Goal: Information Seeking & Learning: Learn about a topic

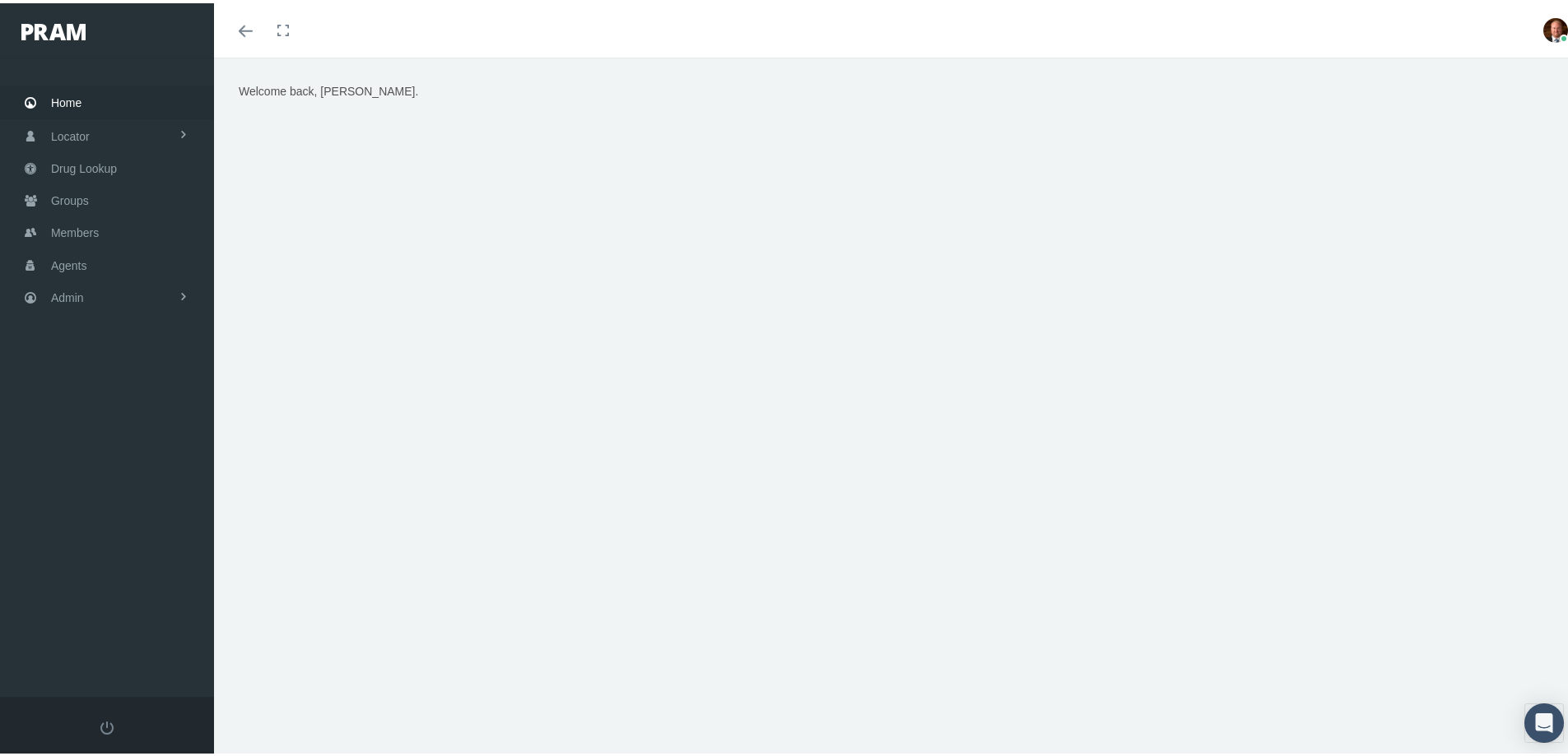
click at [59, 98] on span "Home" at bounding box center [66, 99] width 31 height 31
click at [94, 228] on span "Members" at bounding box center [74, 230] width 48 height 31
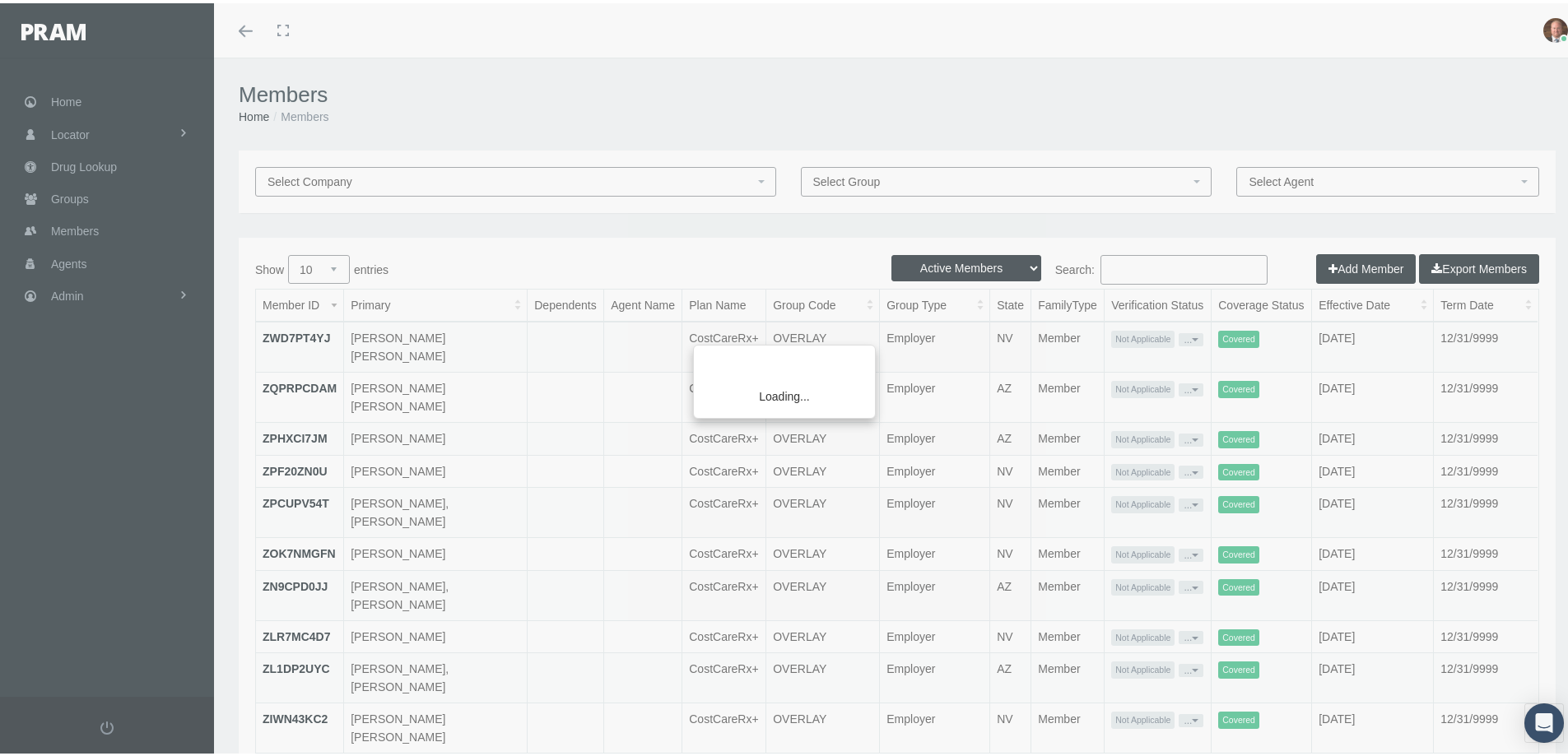
click at [388, 177] on div "Loading..." at bounding box center [784, 378] width 1568 height 756
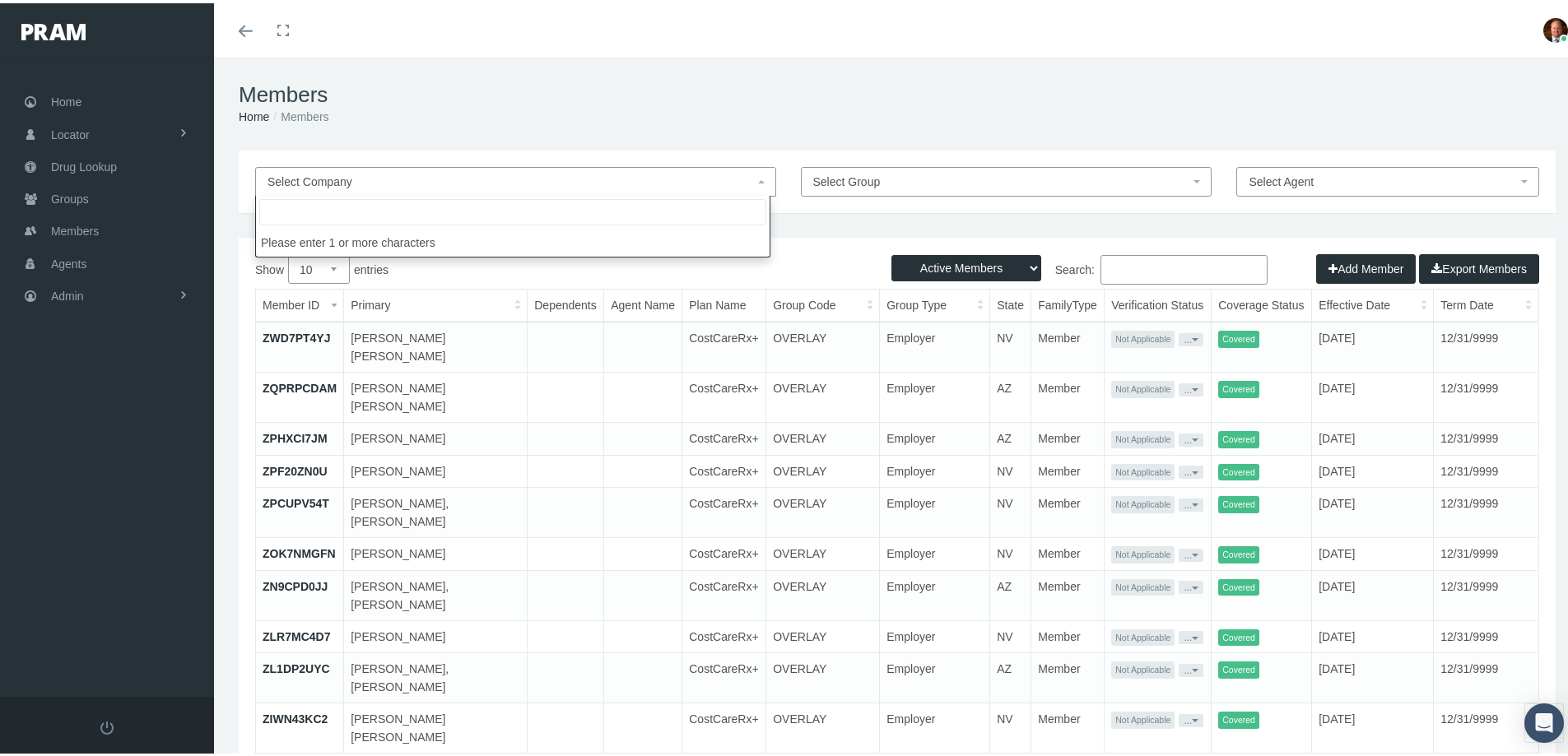
click at [388, 177] on span "Select Company" at bounding box center [511, 179] width 487 height 18
type input "dolla"
select select
select select "8000"
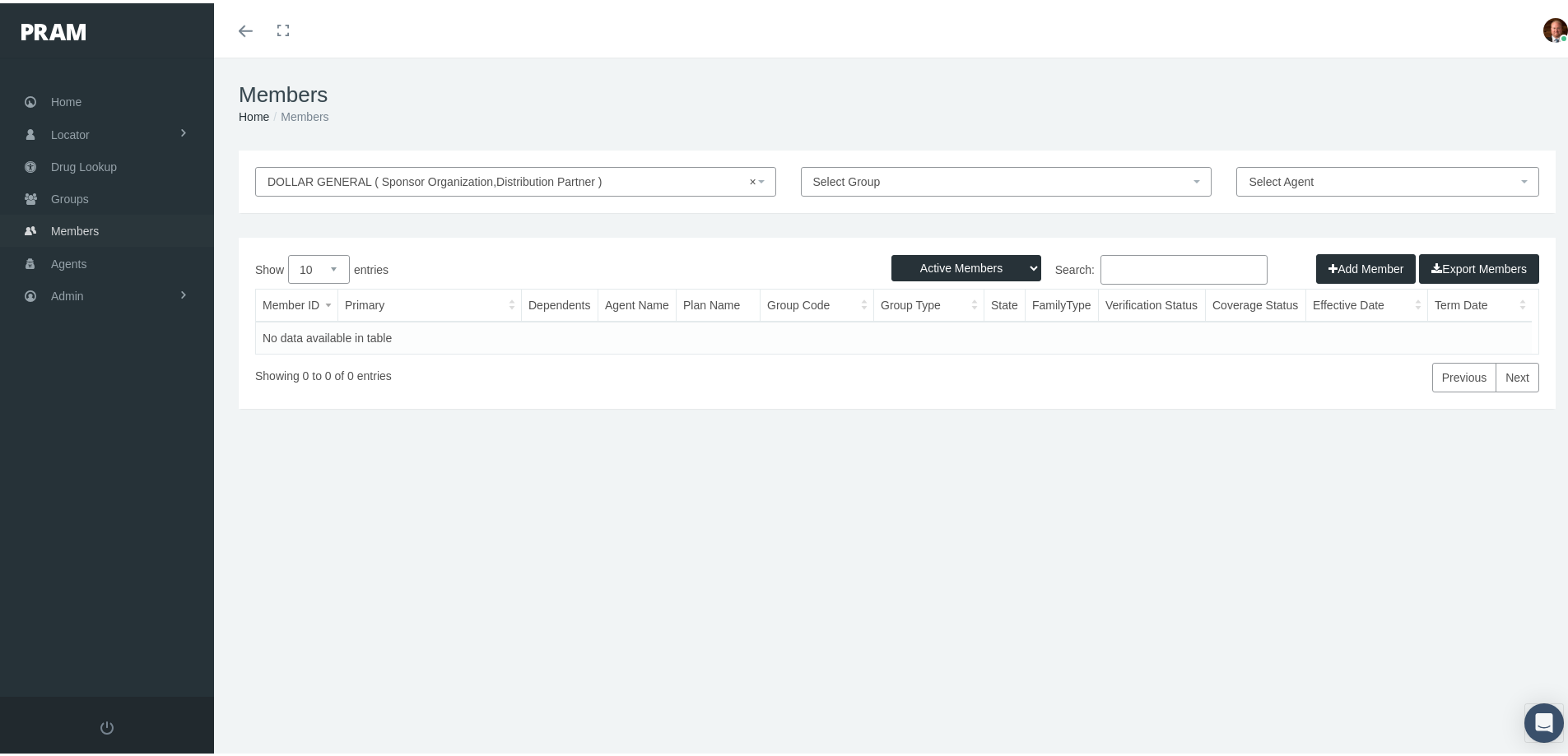
click at [68, 219] on span "Members" at bounding box center [74, 228] width 48 height 31
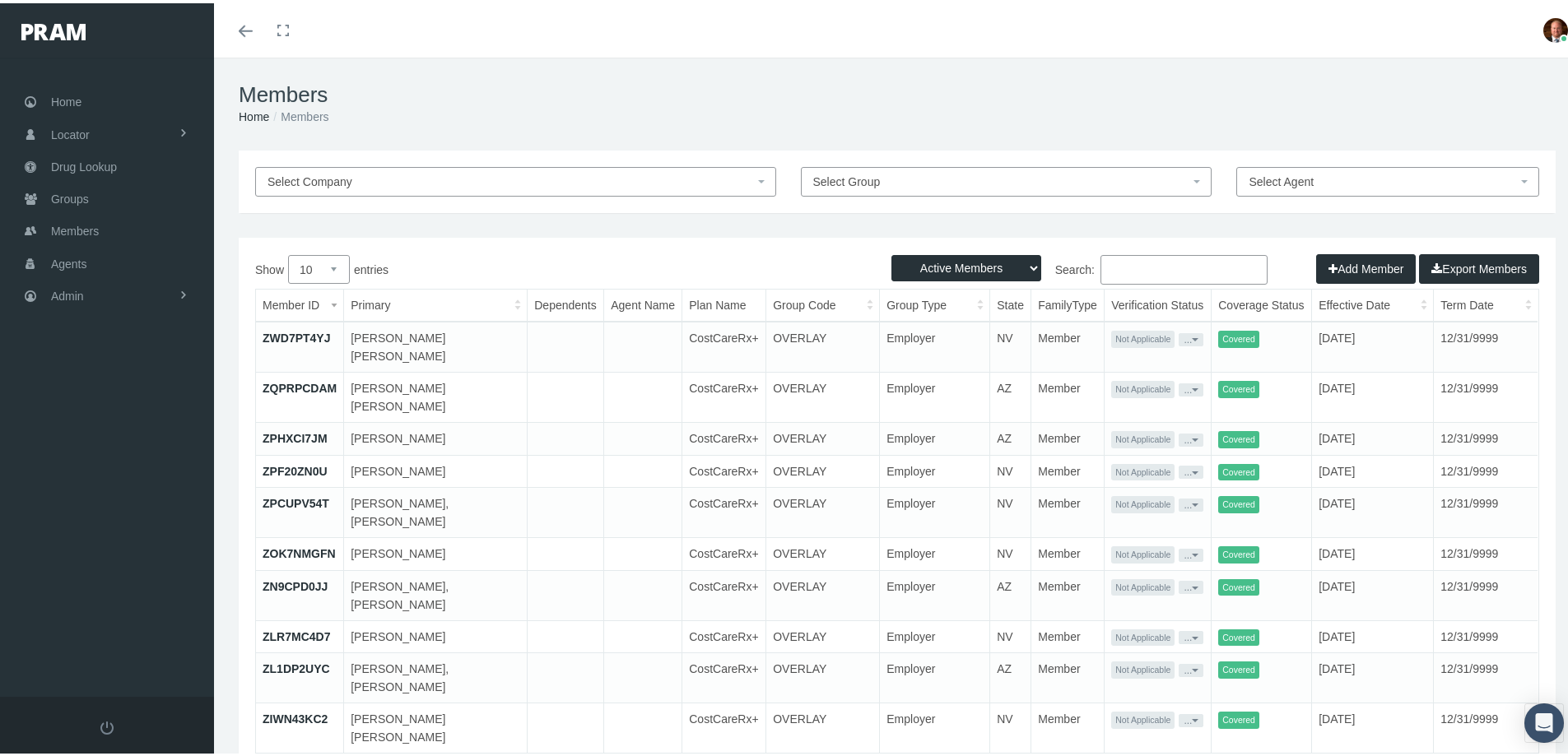
click at [912, 182] on span "Select Group" at bounding box center [1001, 179] width 377 height 18
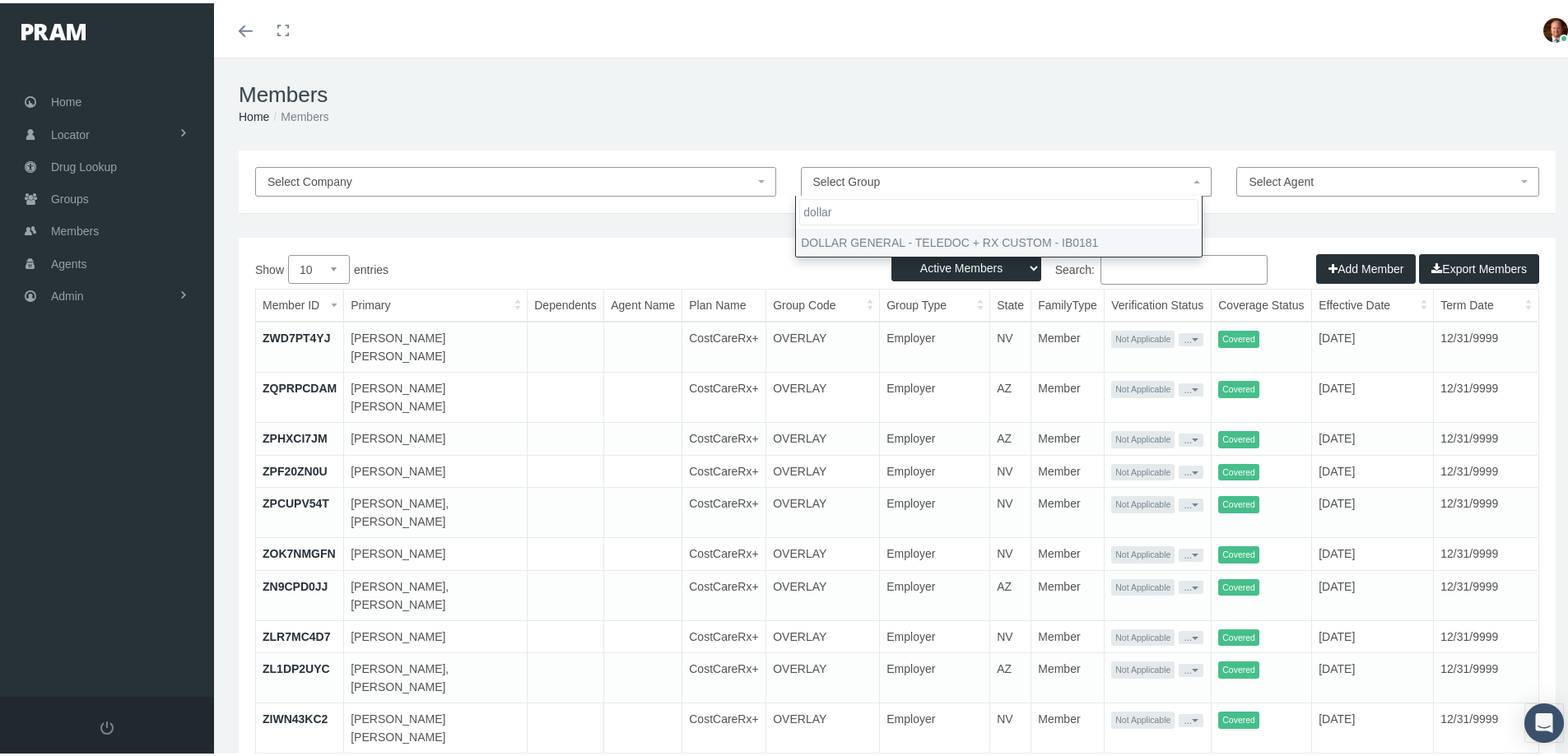
type input "dollar"
select select "29239"
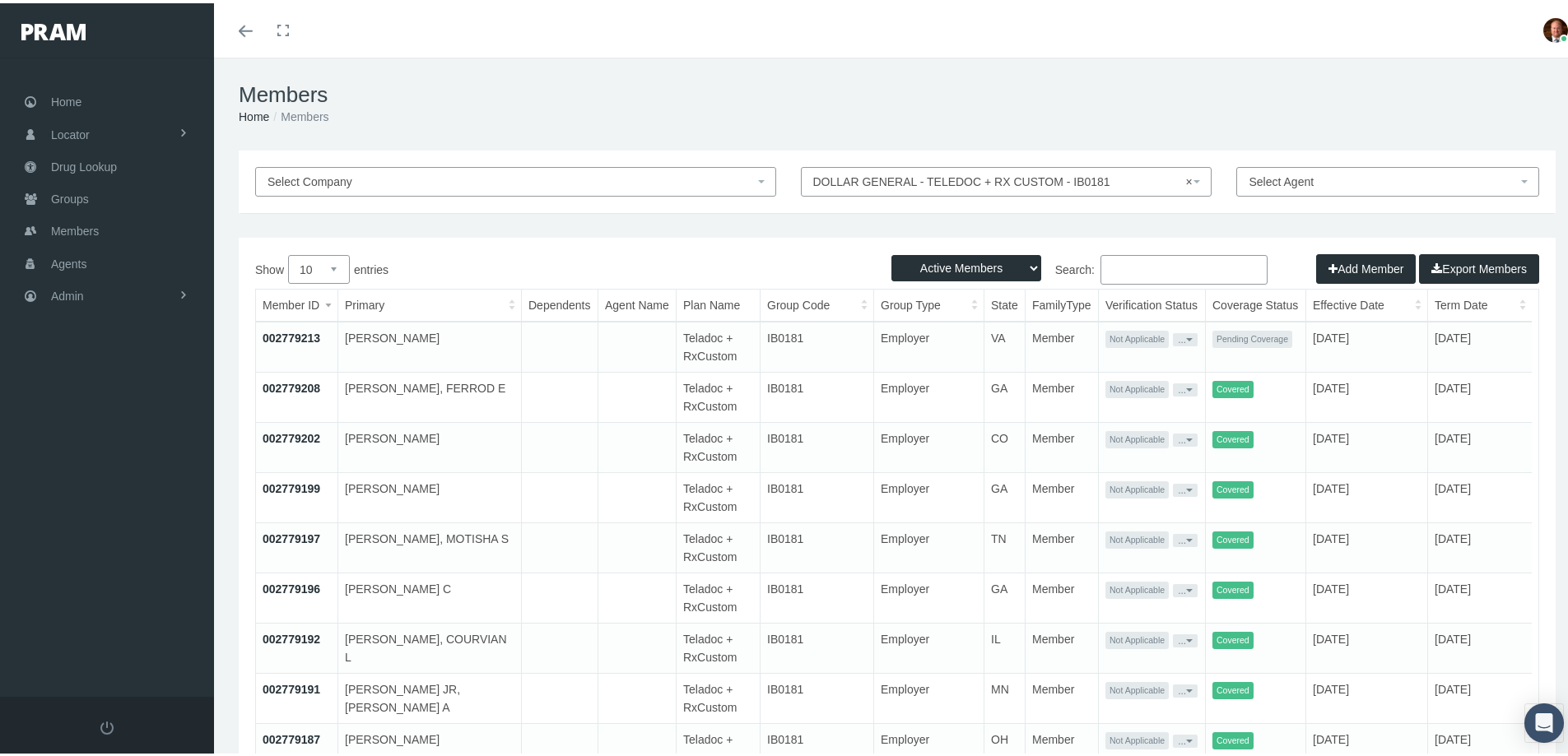
click at [302, 332] on link "002779213" at bounding box center [291, 335] width 57 height 14
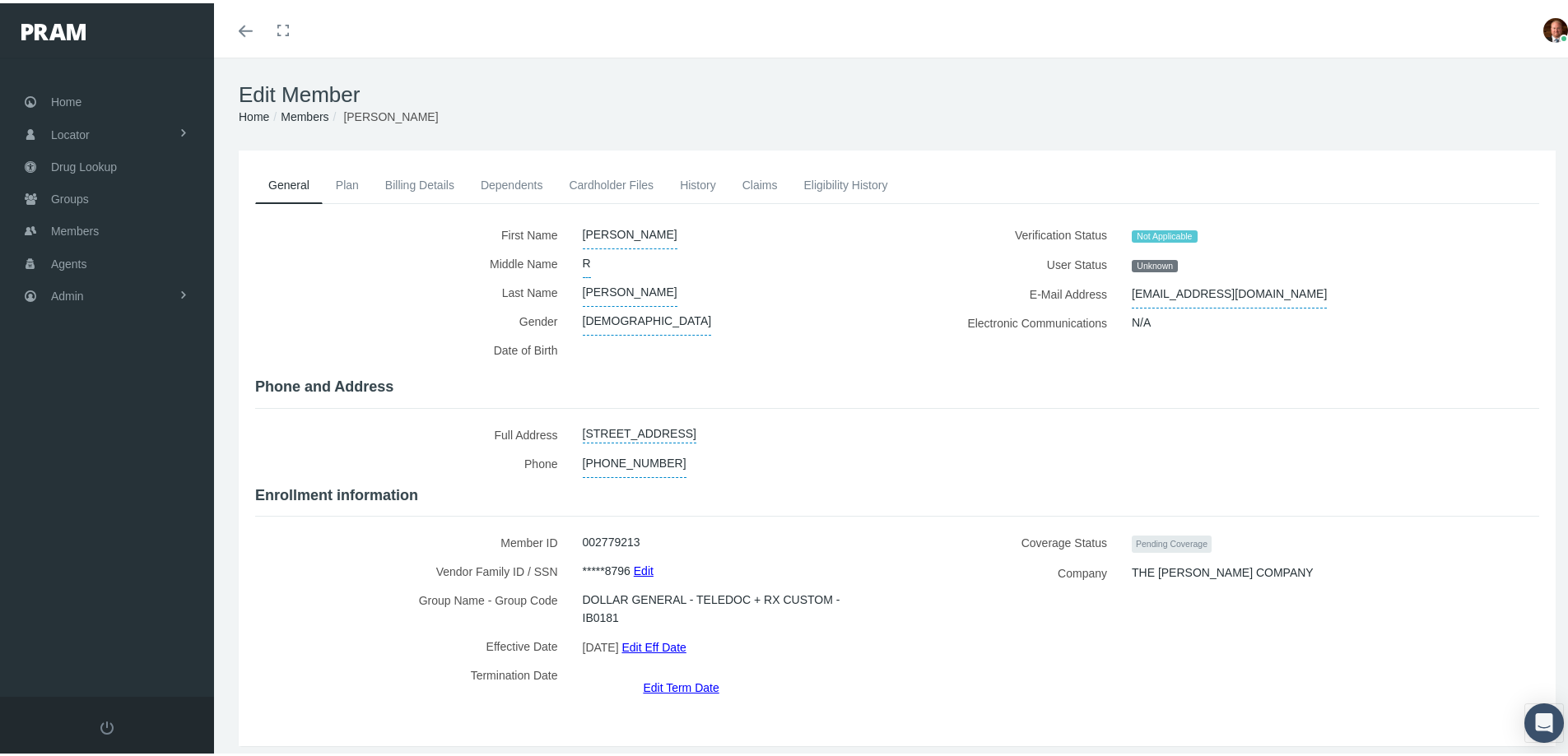
click at [626, 181] on link "Cardholder Files" at bounding box center [611, 182] width 111 height 36
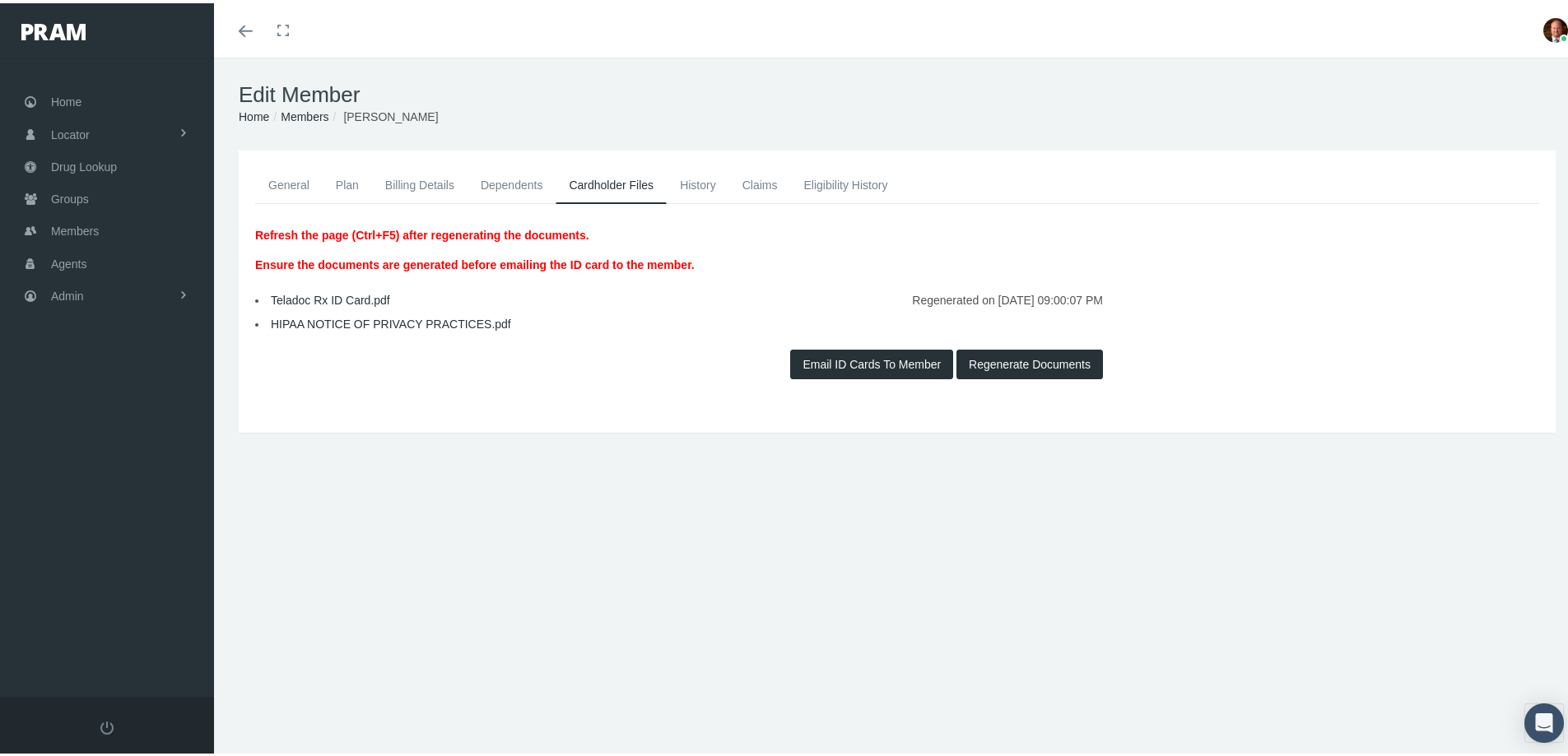
click at [351, 293] on link "Teladoc Rx ID Card.pdf" at bounding box center [330, 297] width 119 height 14
click at [68, 101] on span "Home" at bounding box center [66, 99] width 31 height 31
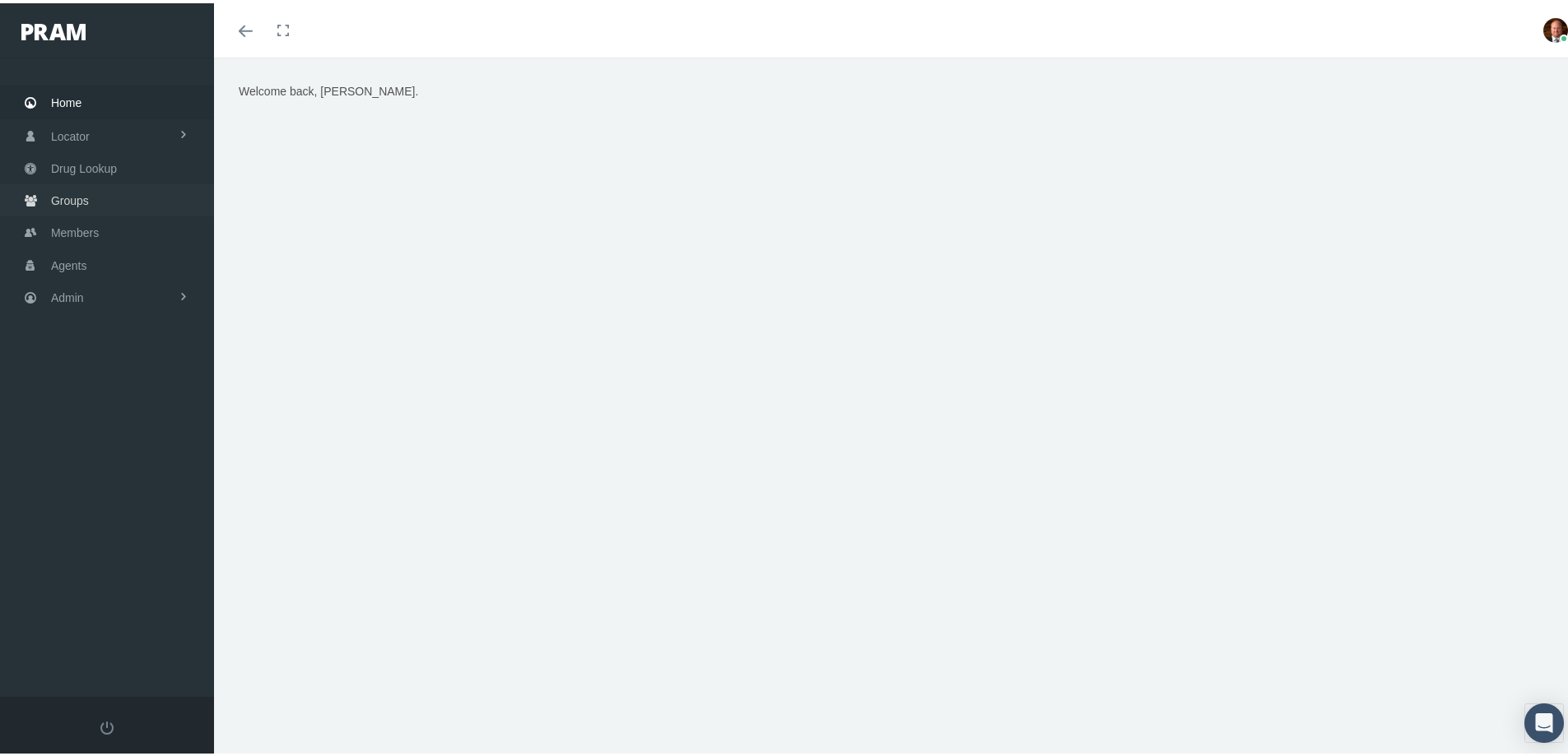
click at [70, 199] on span "Groups" at bounding box center [70, 197] width 38 height 31
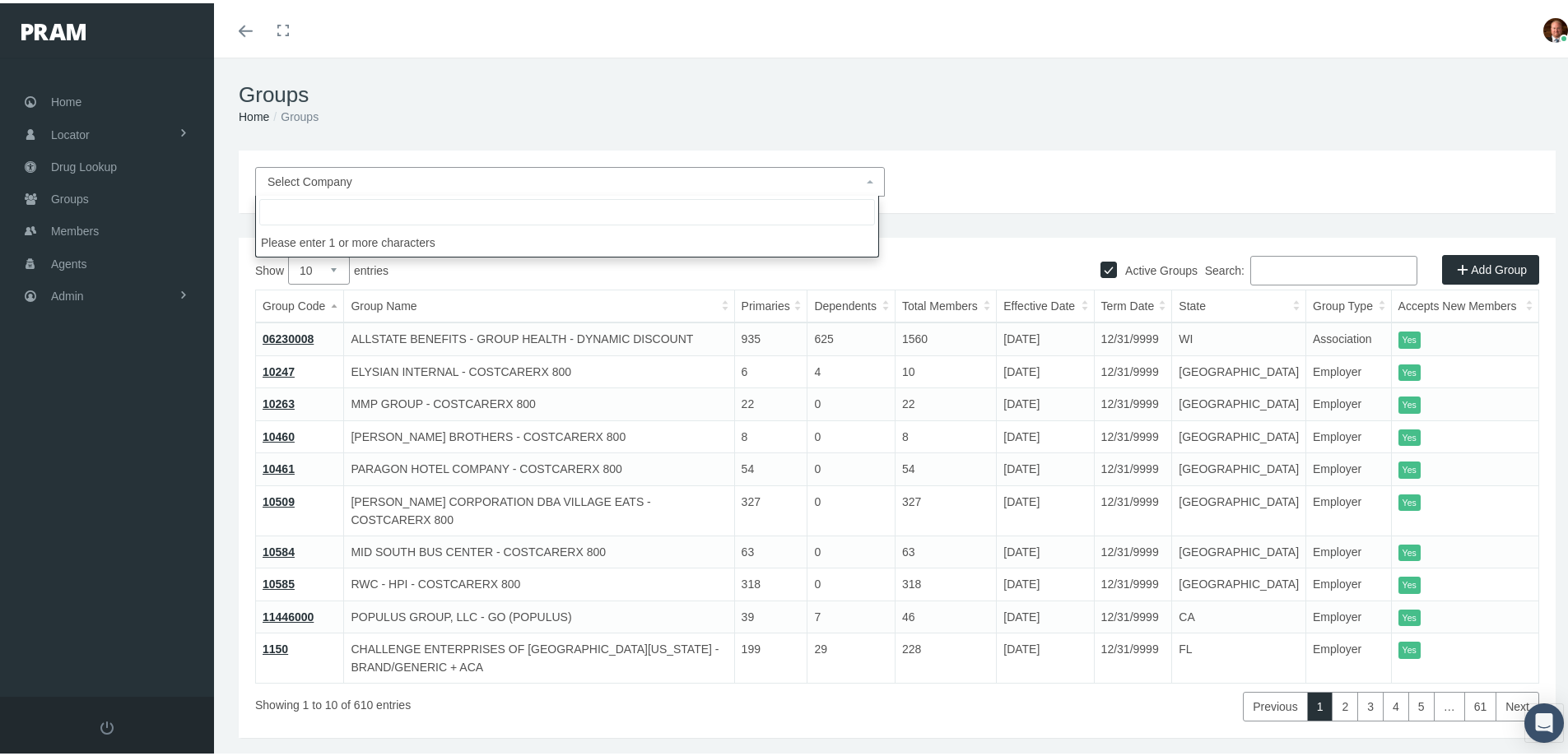
click at [414, 180] on span "Select Company" at bounding box center [565, 179] width 595 height 18
type input "innob"
select select "2715"
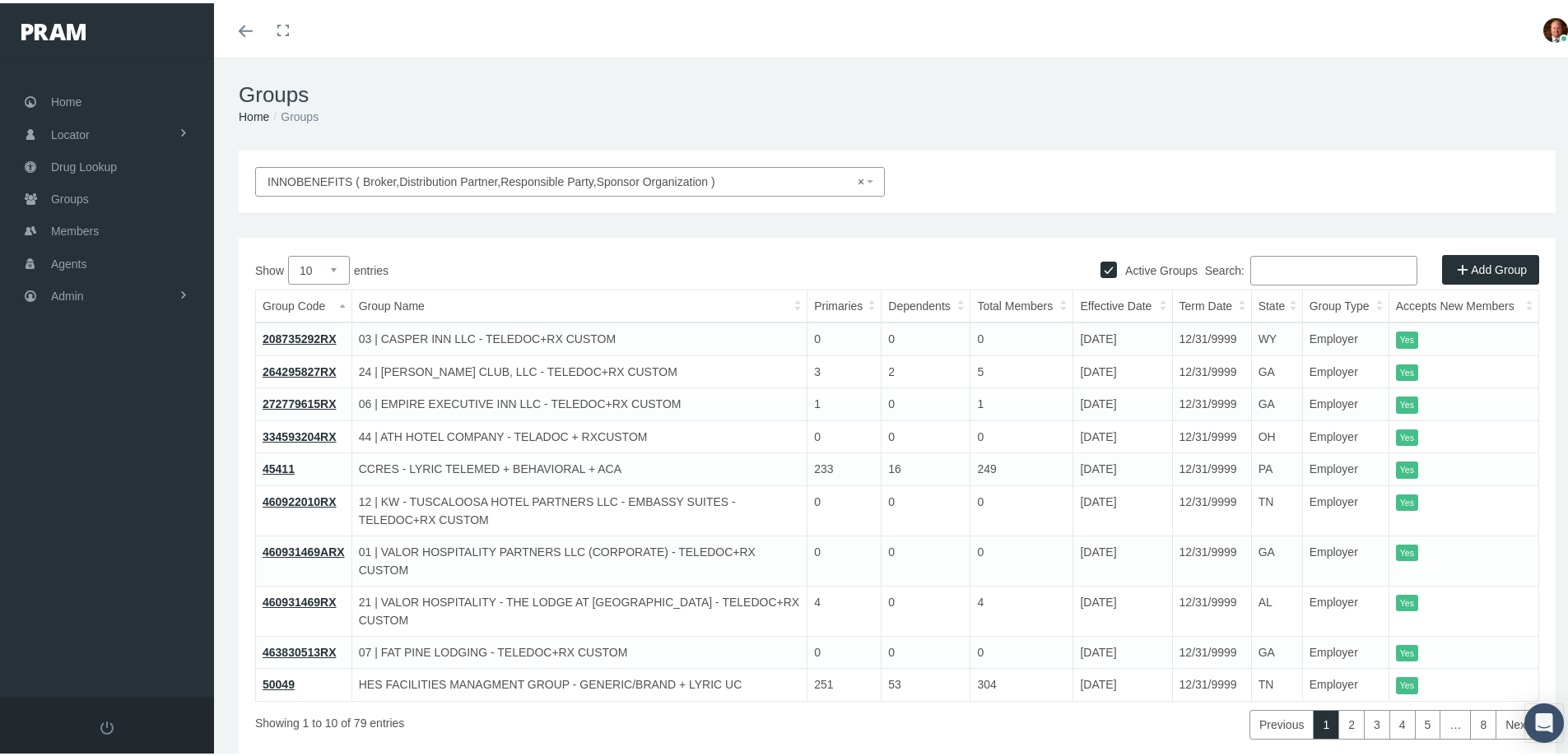
click at [312, 335] on link "208735292RX" at bounding box center [300, 336] width 74 height 14
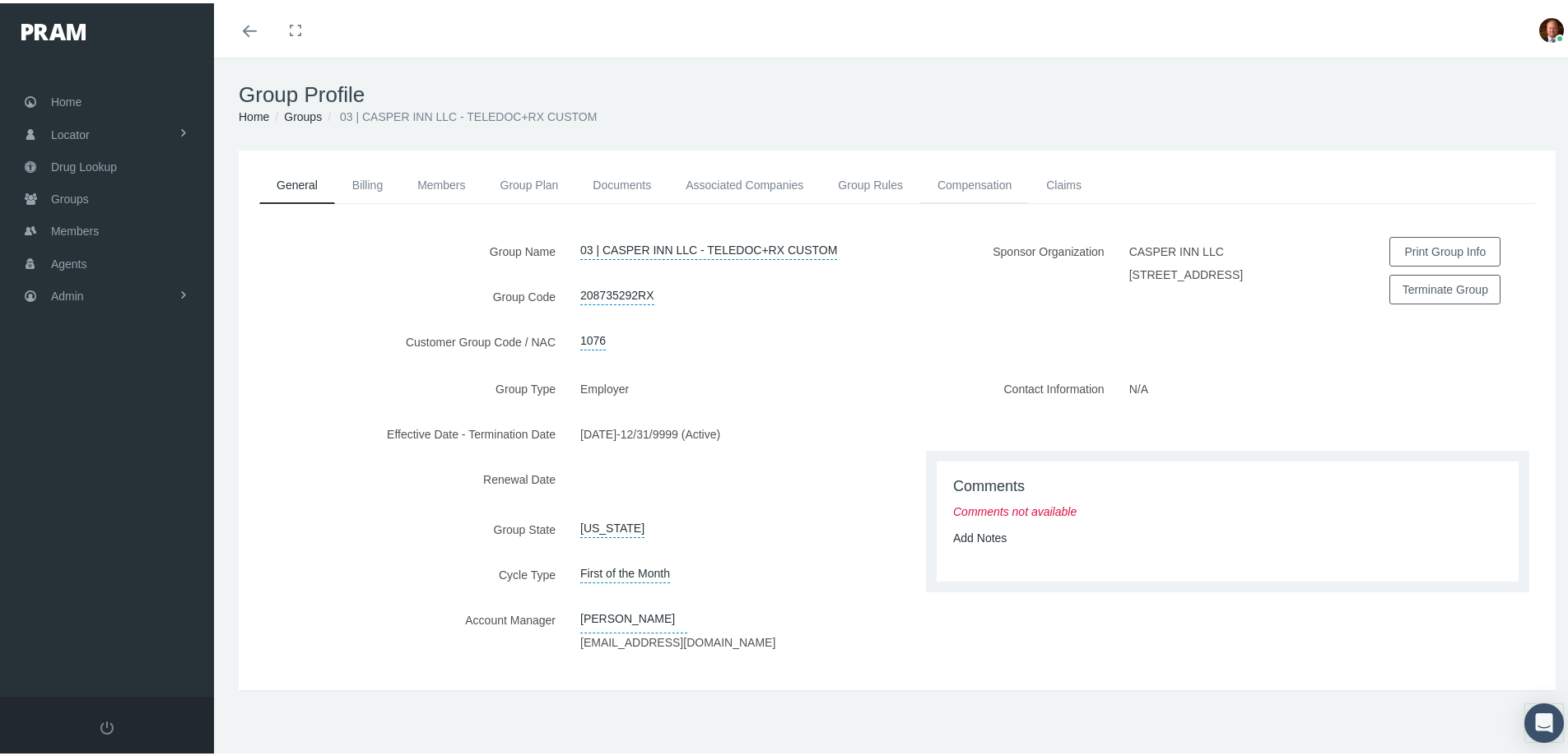
click at [972, 180] on link "Compensation" at bounding box center [974, 182] width 109 height 36
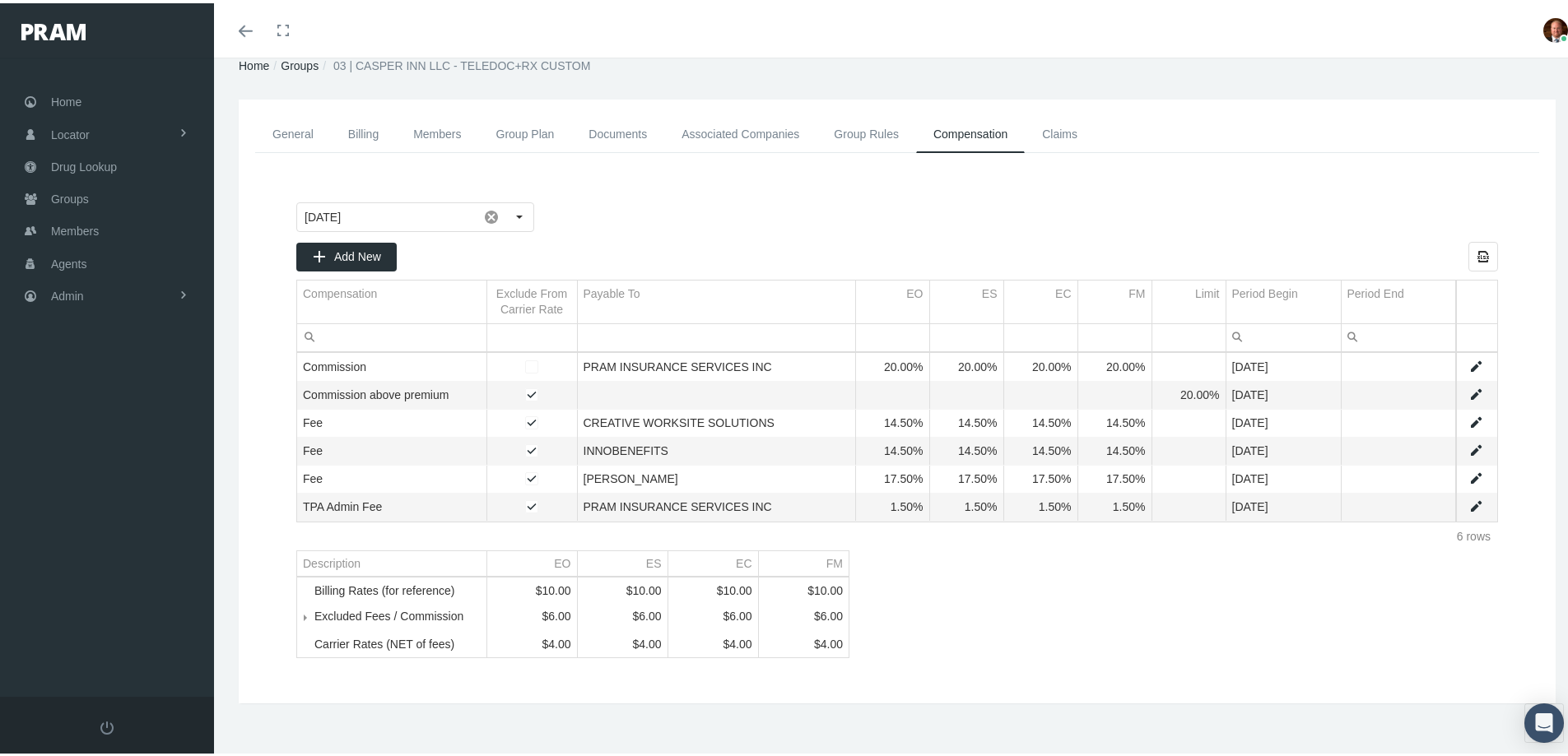
scroll to position [73, 0]
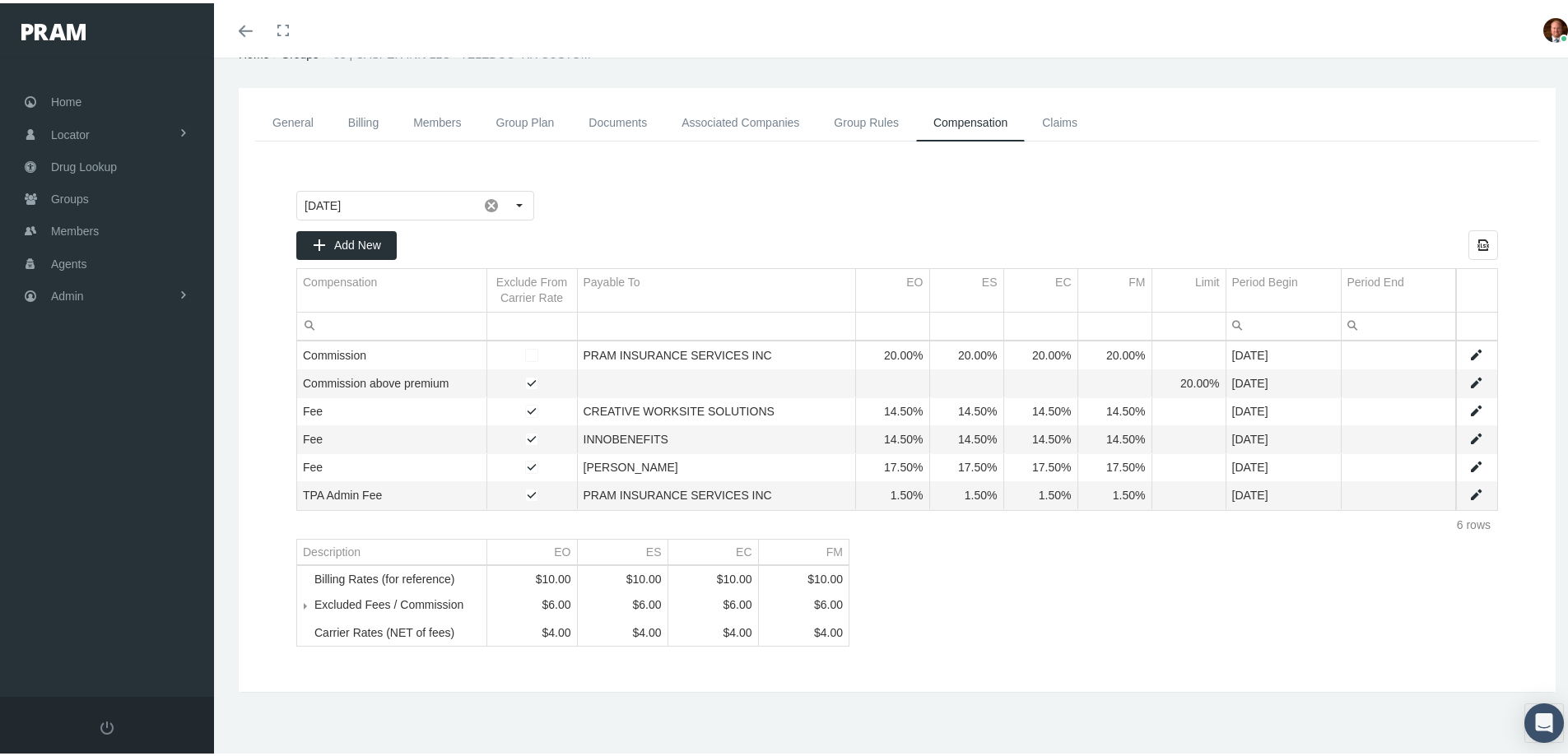
click at [314, 601] on span "Tree list" at bounding box center [314, 602] width 0 height 15
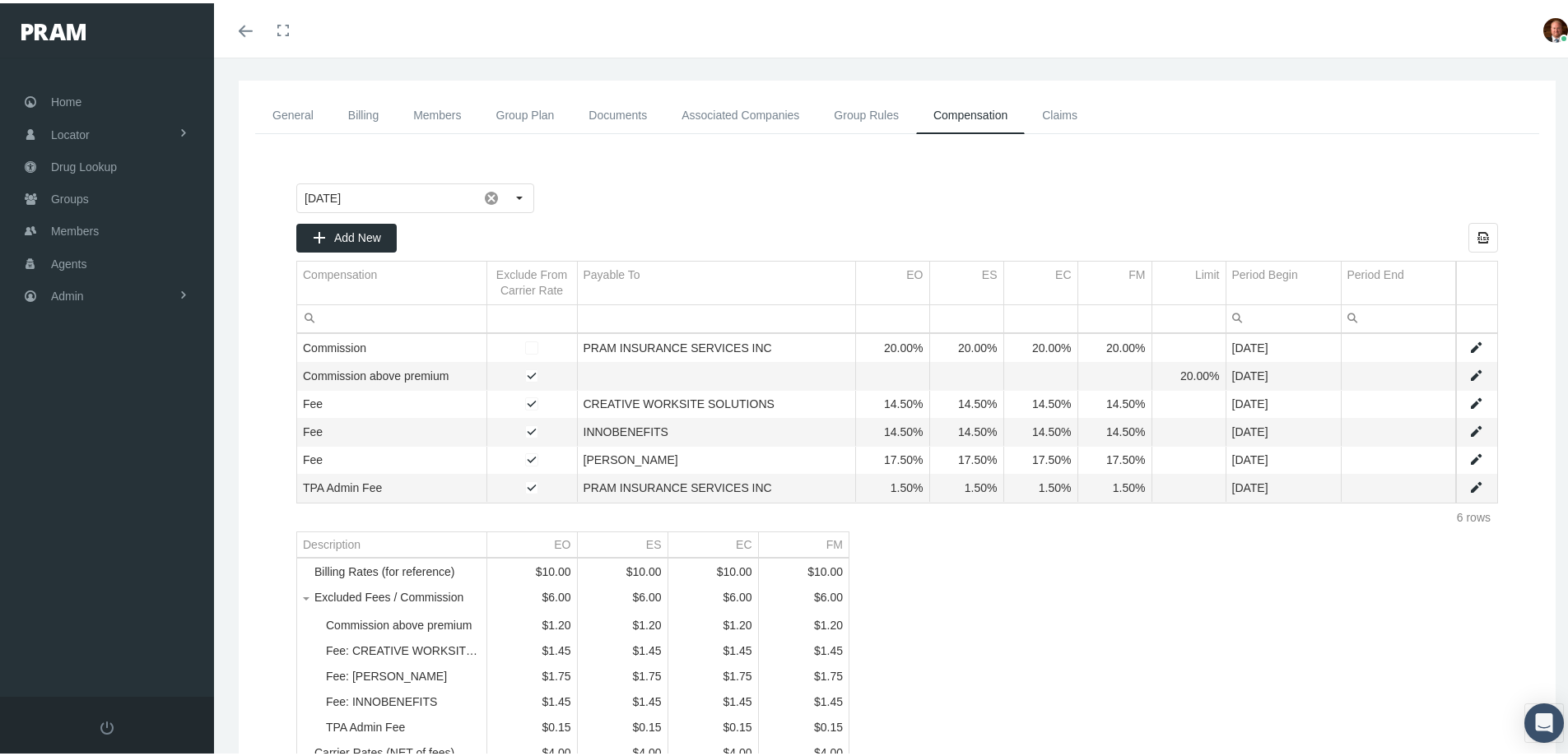
scroll to position [0, 0]
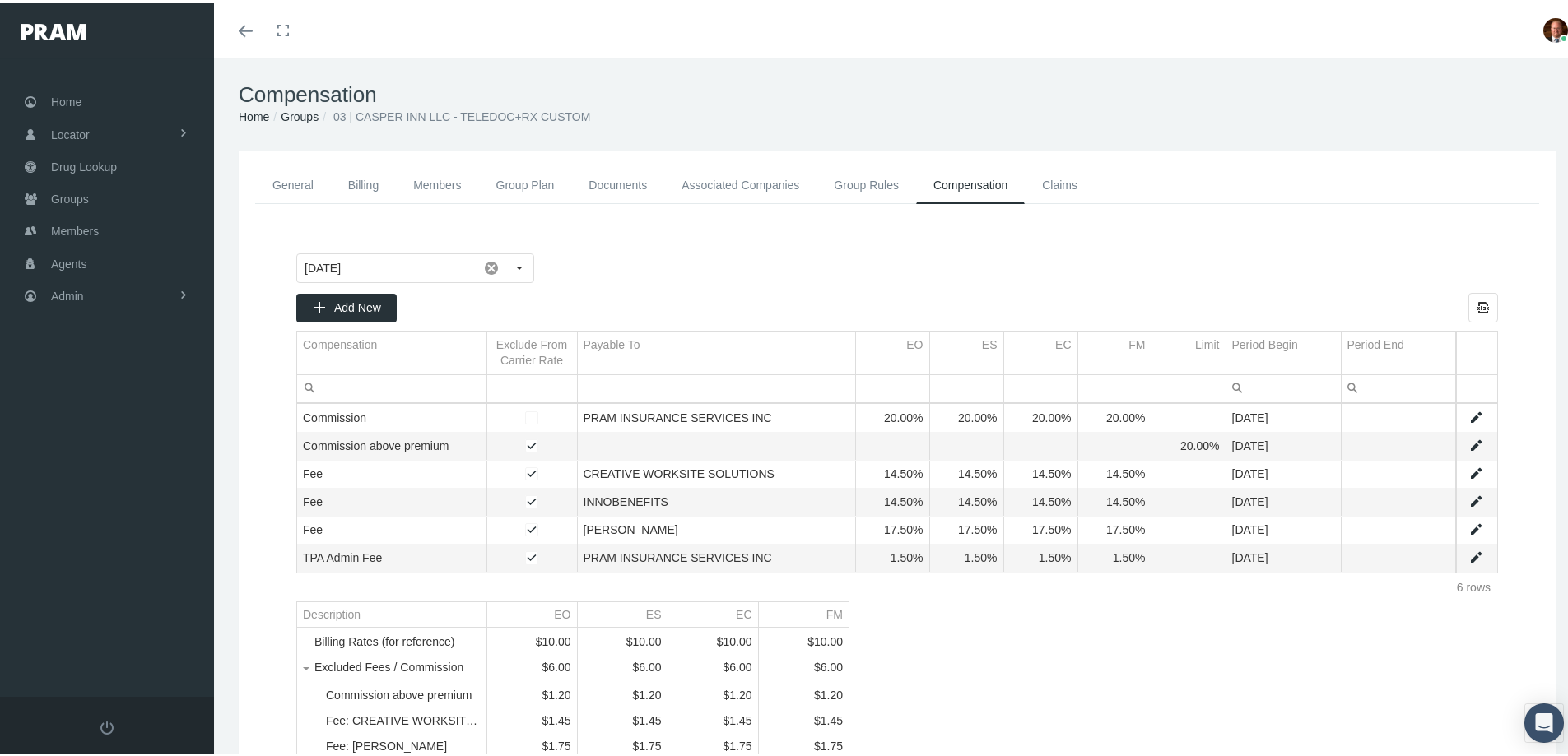
click at [300, 113] on link "Groups" at bounding box center [300, 113] width 38 height 14
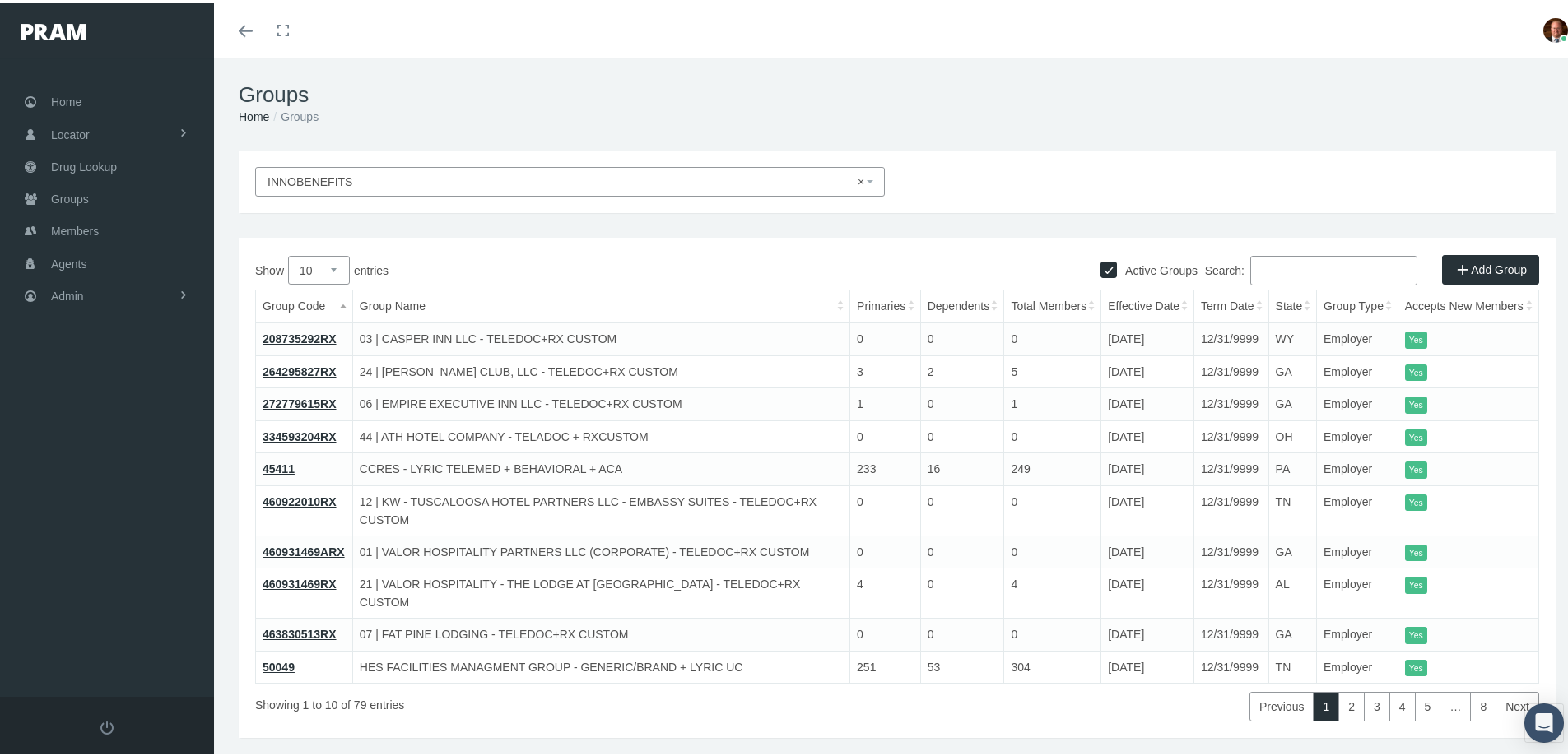
click at [338, 265] on select "10 25 50 100" at bounding box center [319, 267] width 62 height 29
select select "100"
click at [288, 252] on select "10 25 50 100" at bounding box center [319, 267] width 62 height 29
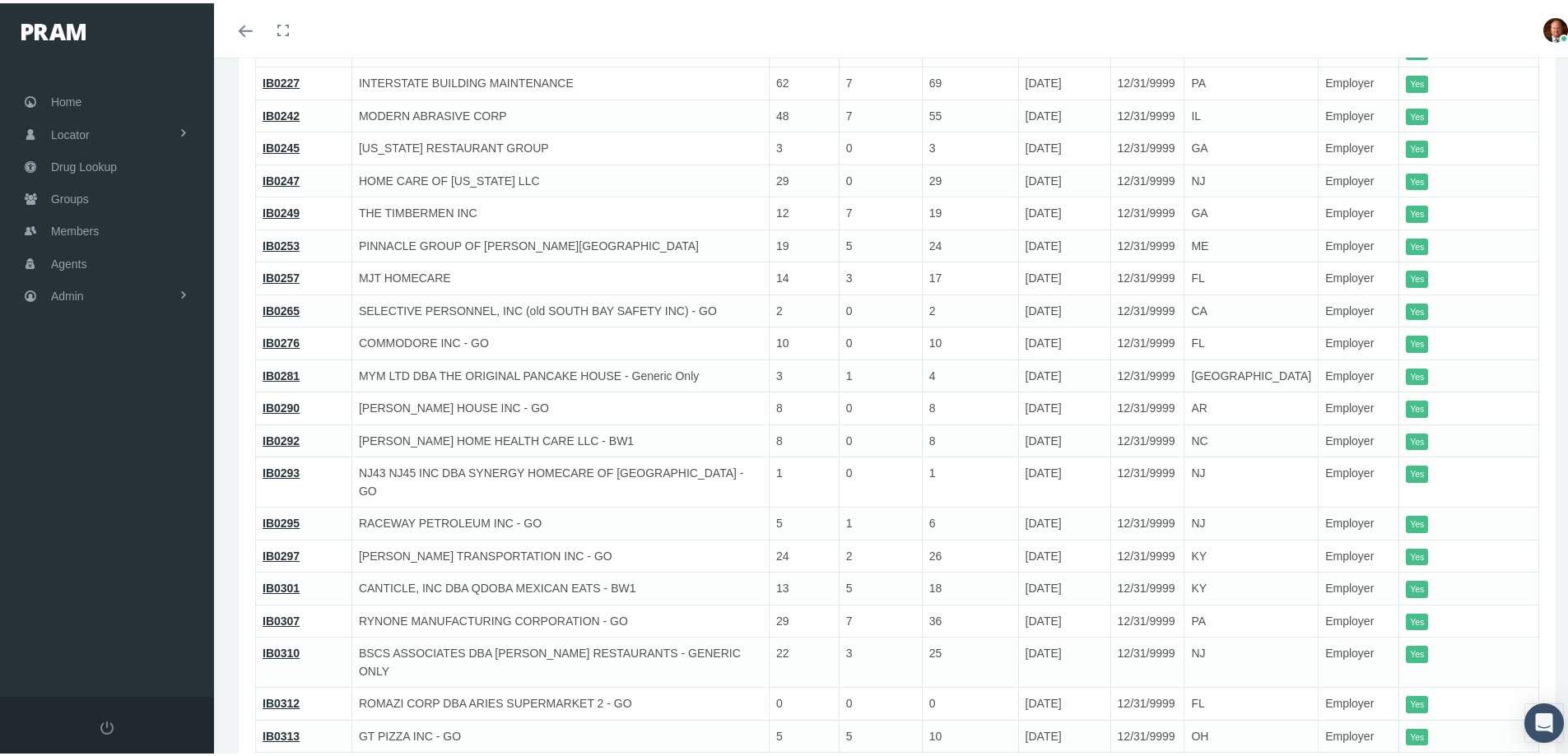
scroll to position [2221, 0]
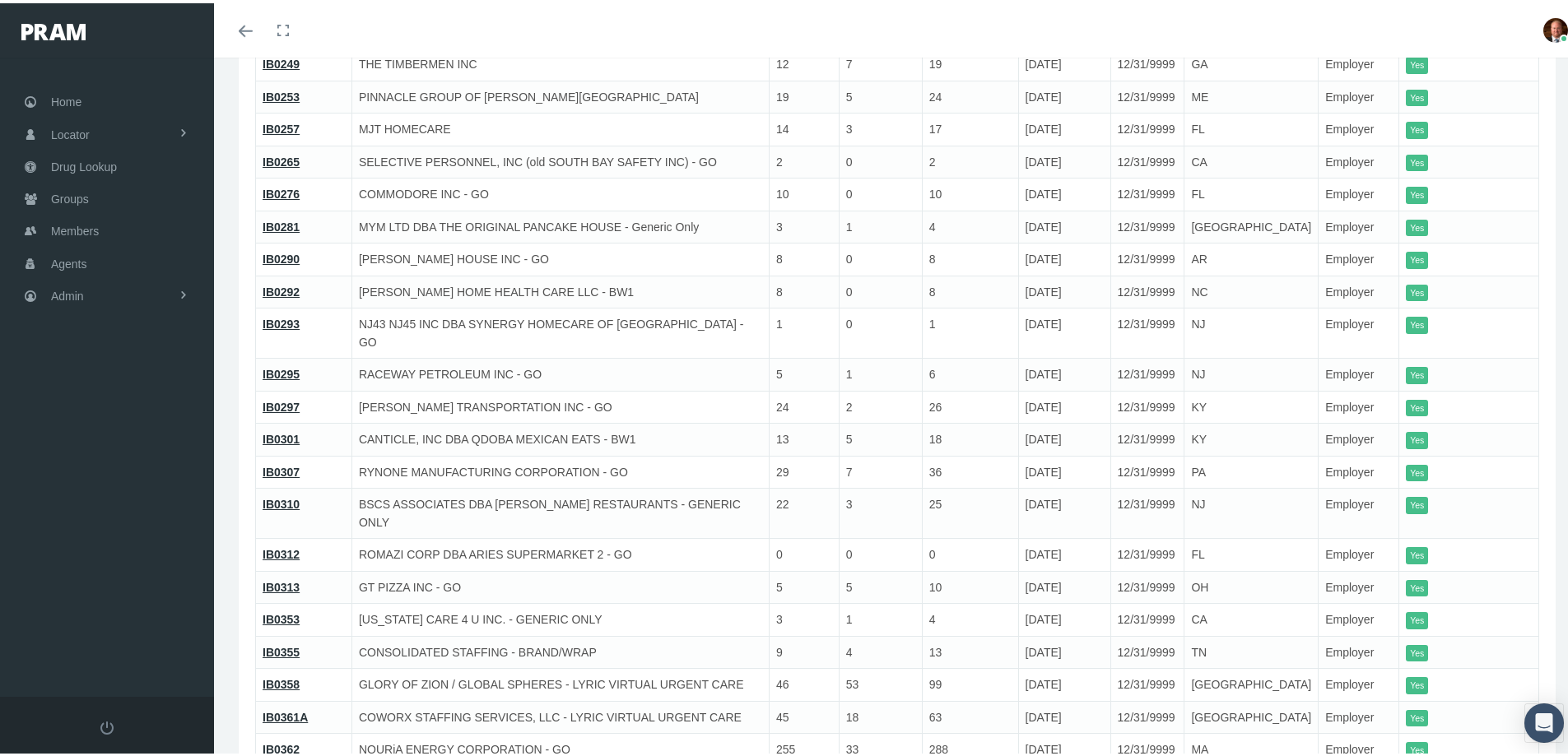
click at [286, 674] on link "IB0358" at bounding box center [281, 681] width 37 height 14
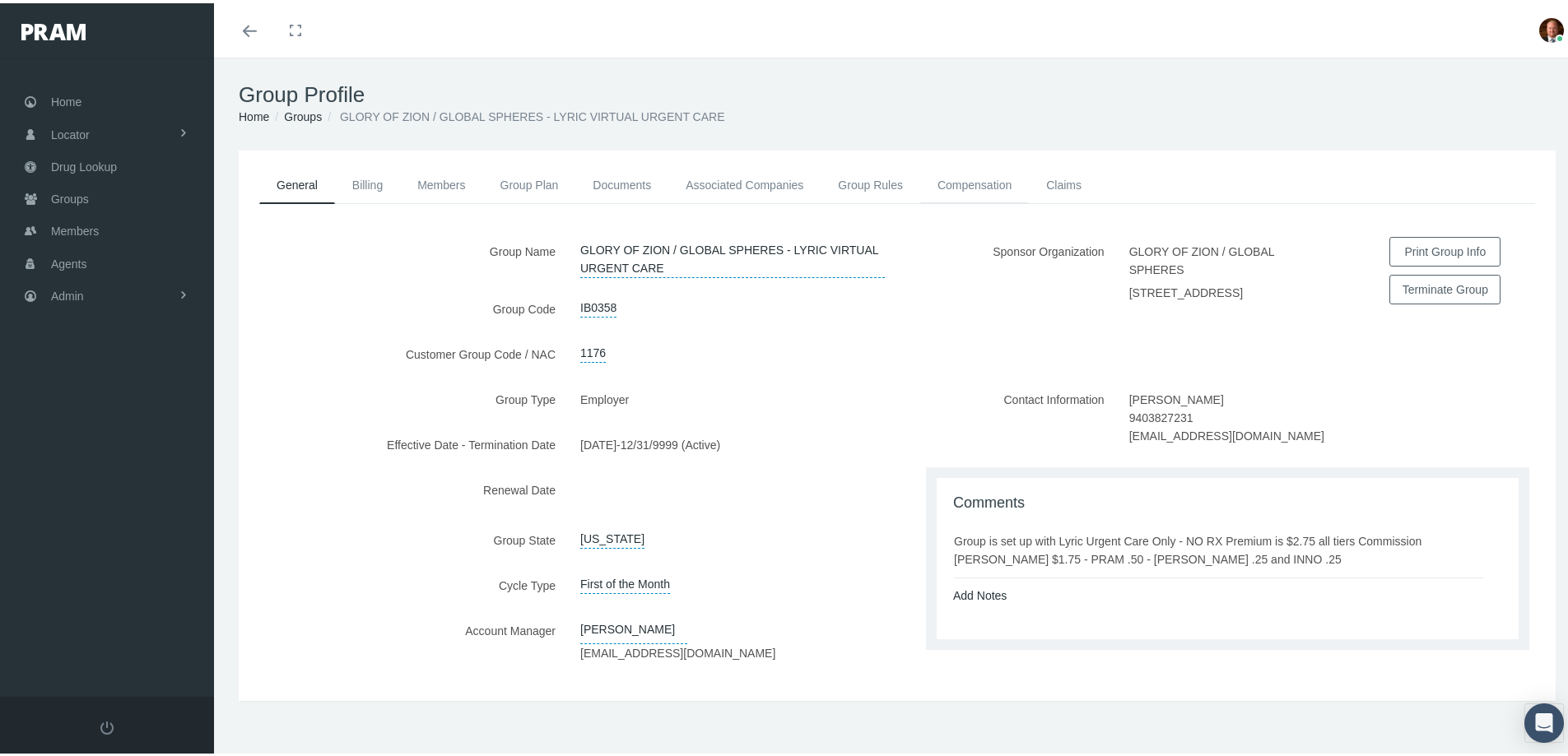
click at [962, 186] on link "Compensation" at bounding box center [974, 182] width 109 height 36
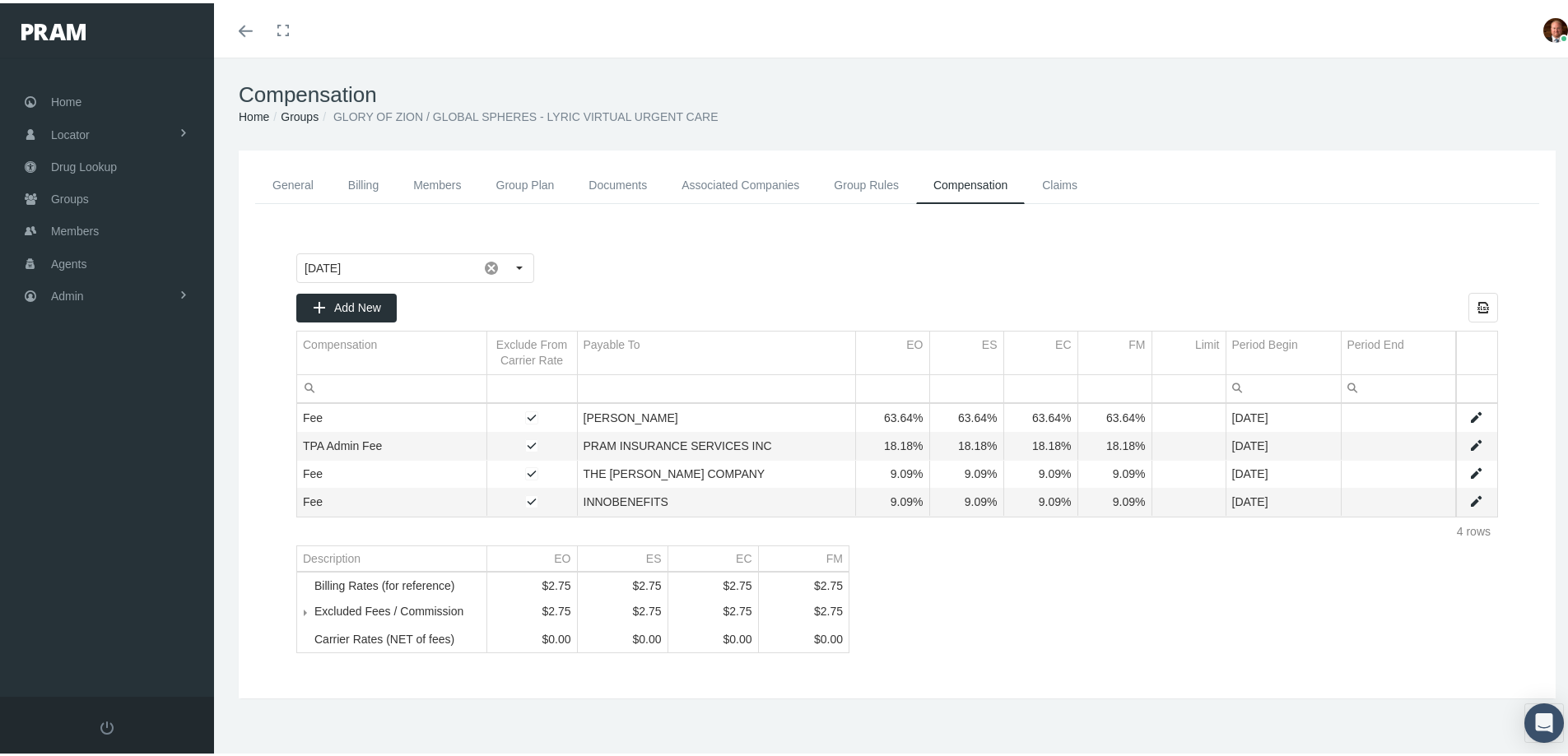
click at [314, 616] on span "Tree list" at bounding box center [314, 609] width 0 height 15
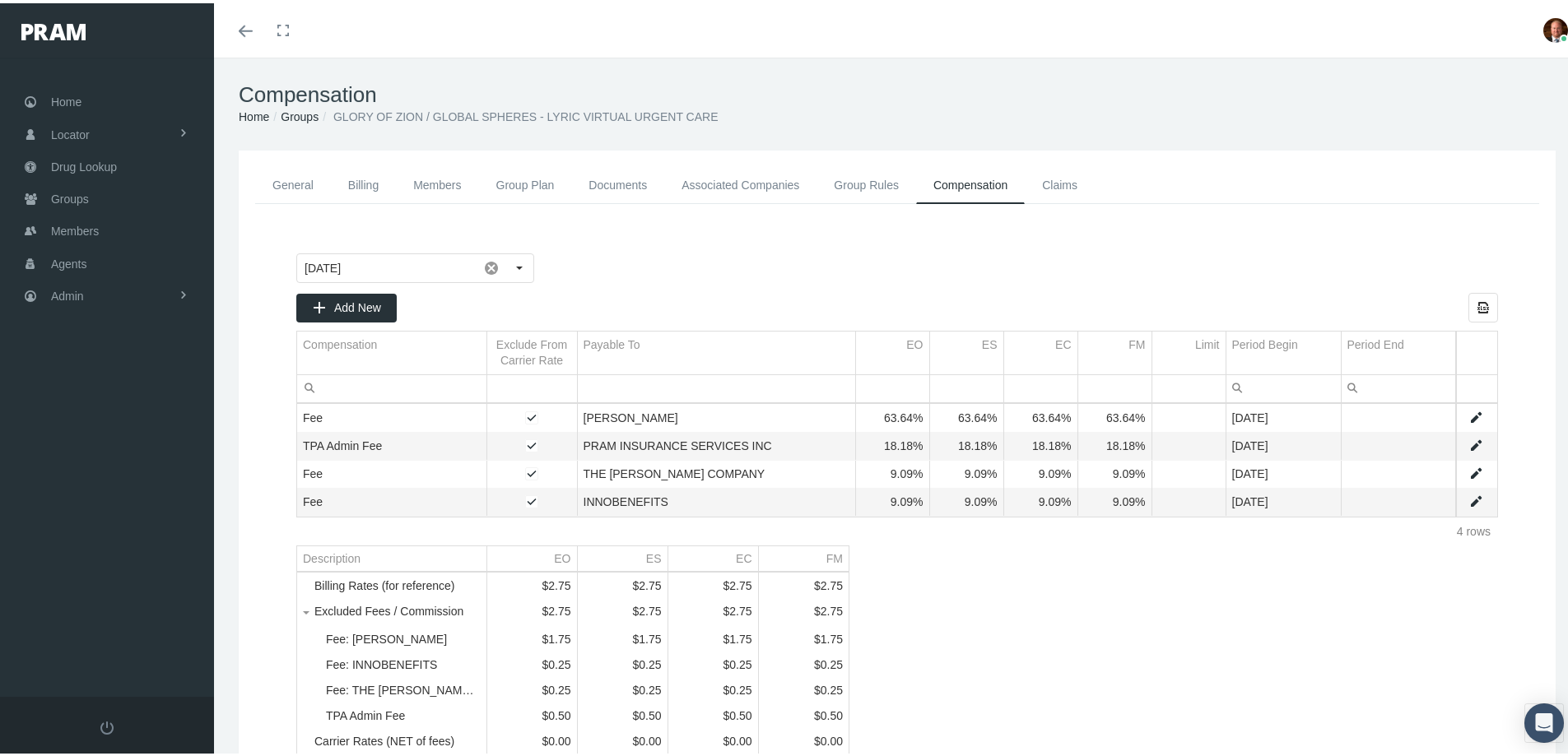
click at [301, 111] on link "Groups" at bounding box center [300, 113] width 38 height 14
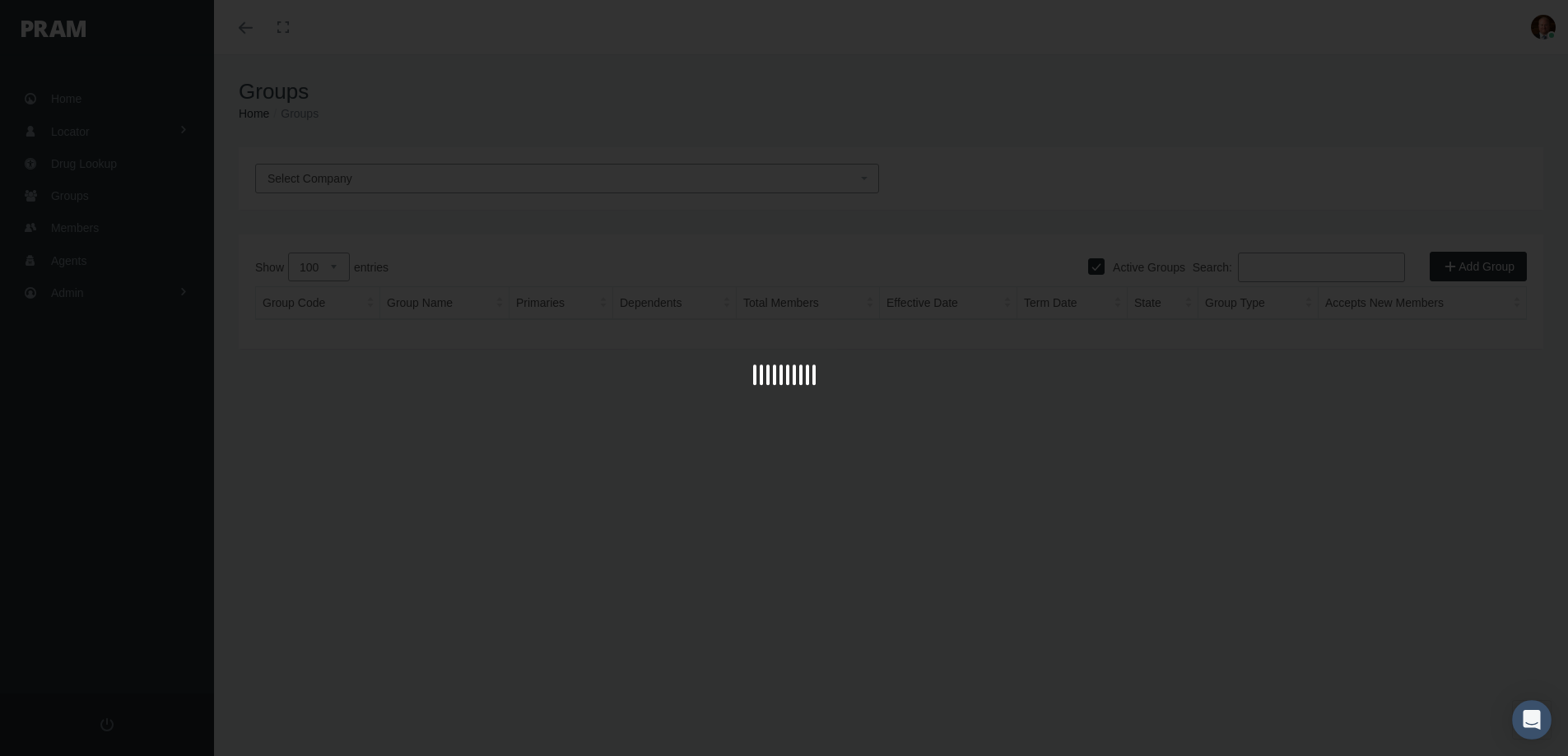
select select "100"
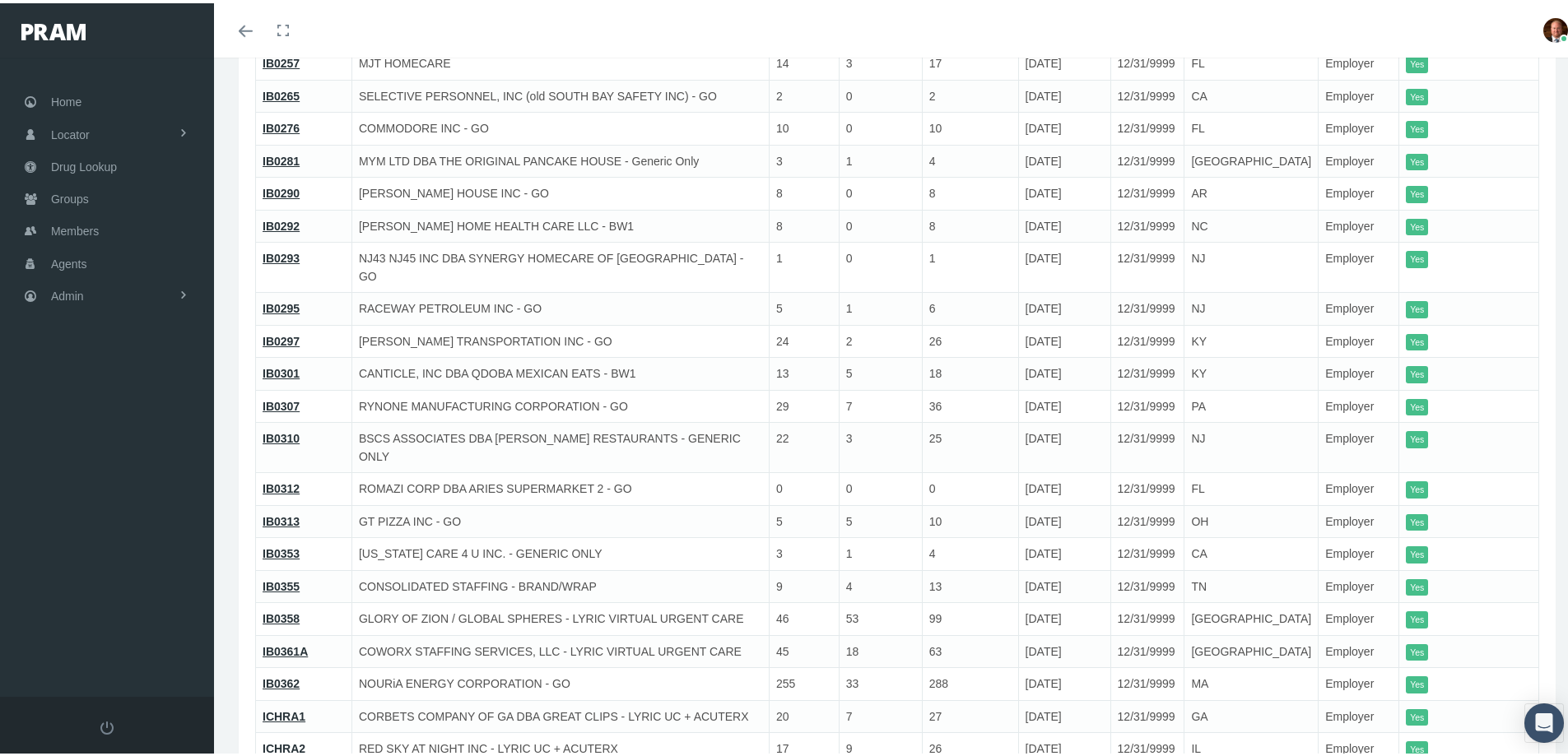
scroll to position [2303, 0]
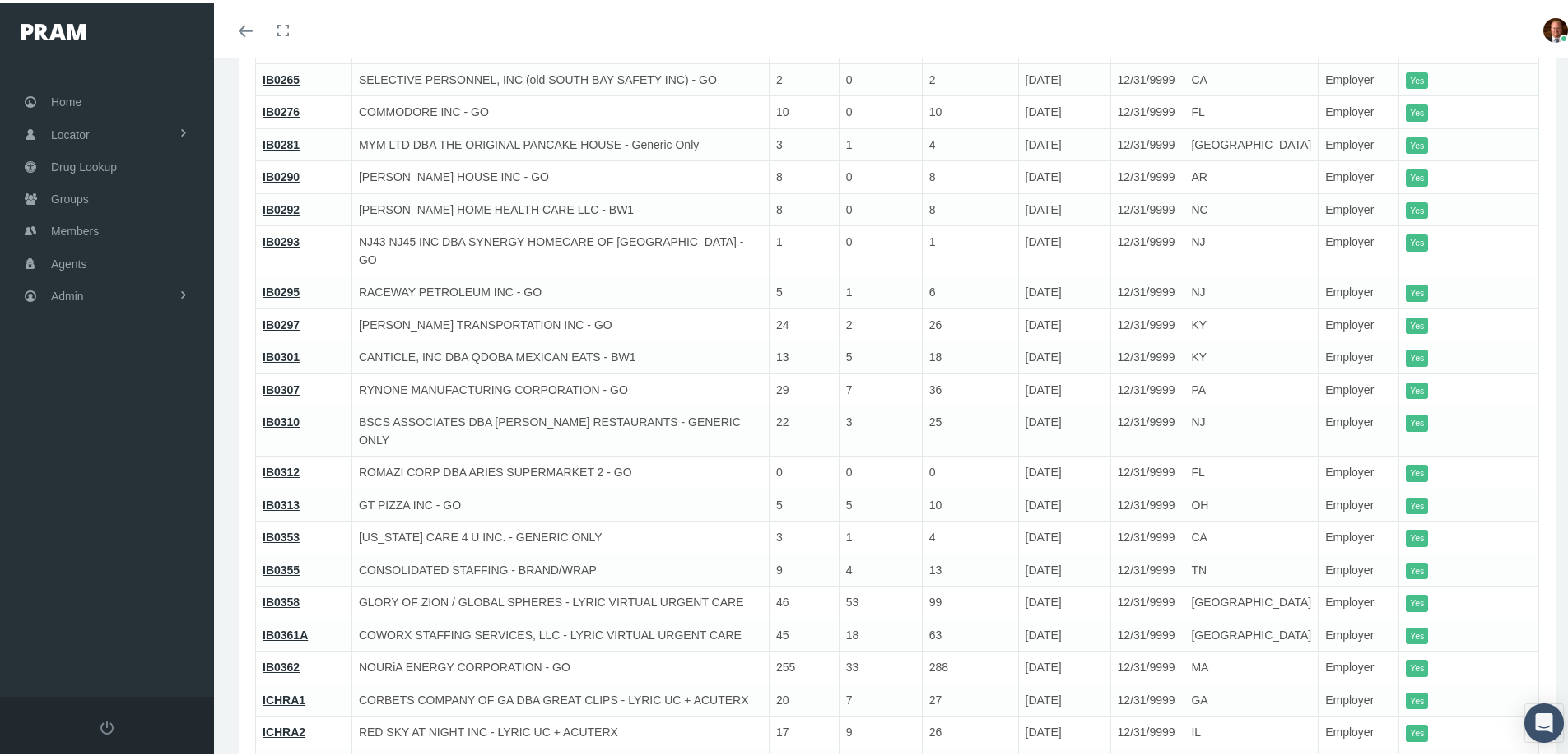
click at [295, 722] on link "ICHRA2" at bounding box center [283, 729] width 43 height 14
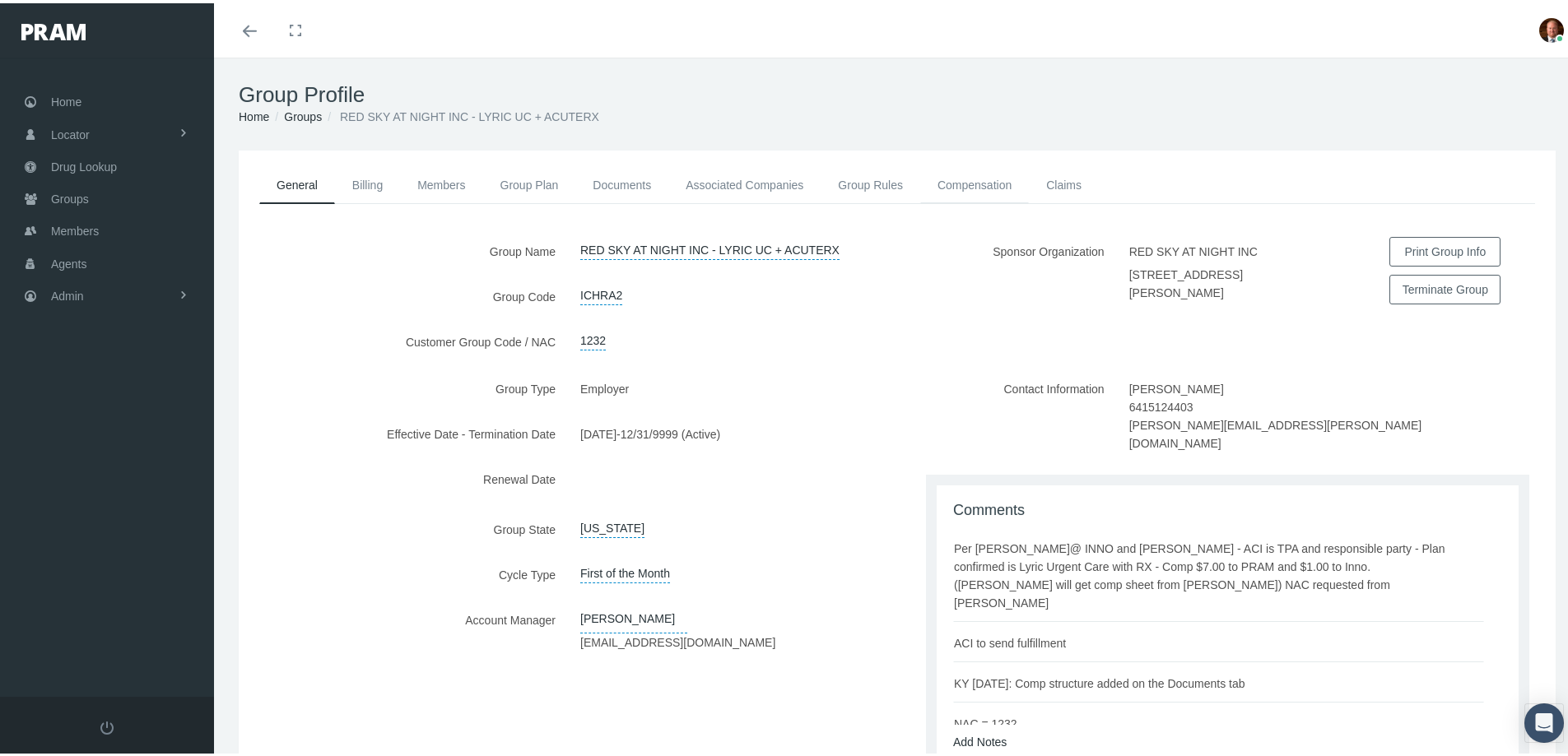
click at [954, 172] on link "Compensation" at bounding box center [974, 182] width 109 height 36
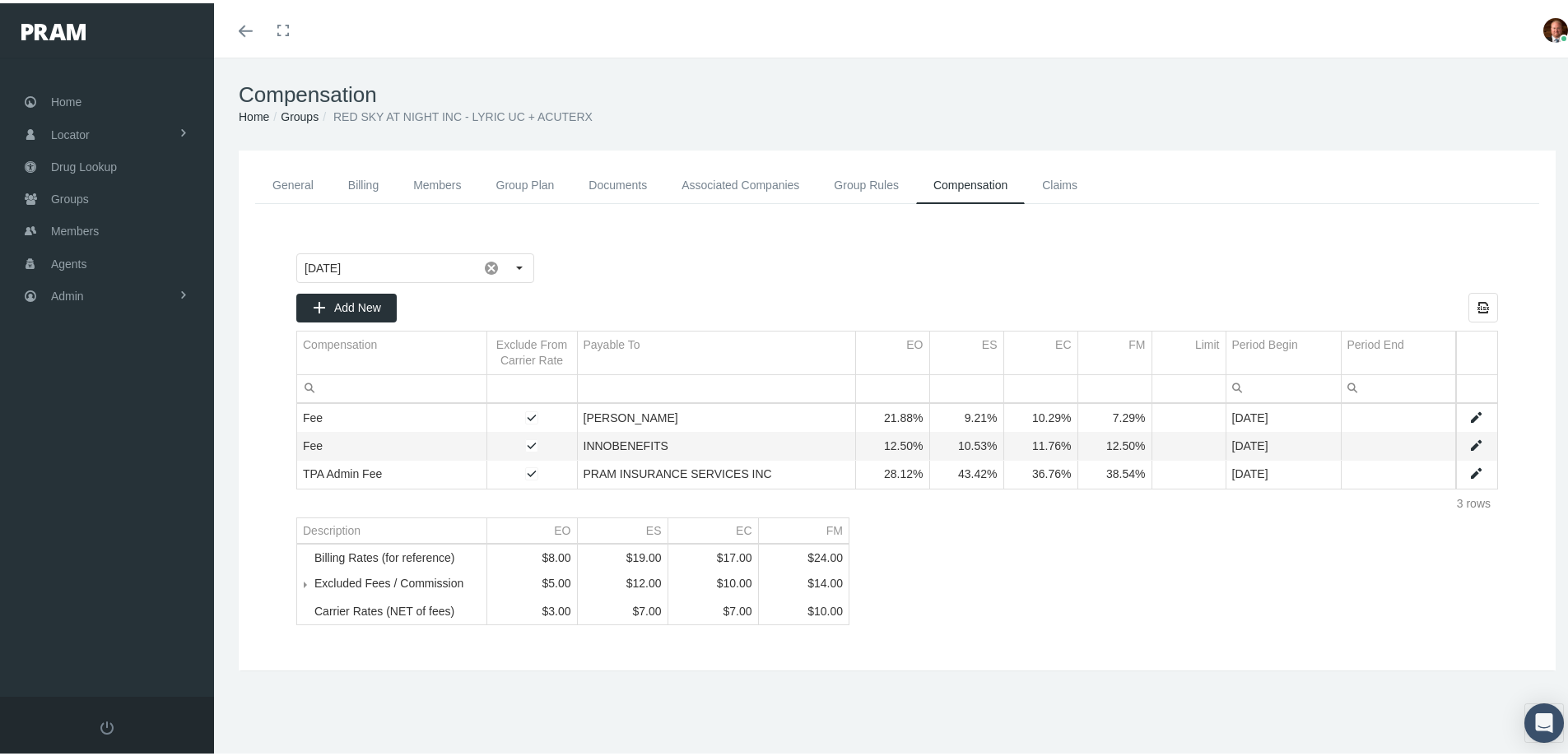
click at [314, 588] on span "Tree list" at bounding box center [314, 581] width 0 height 15
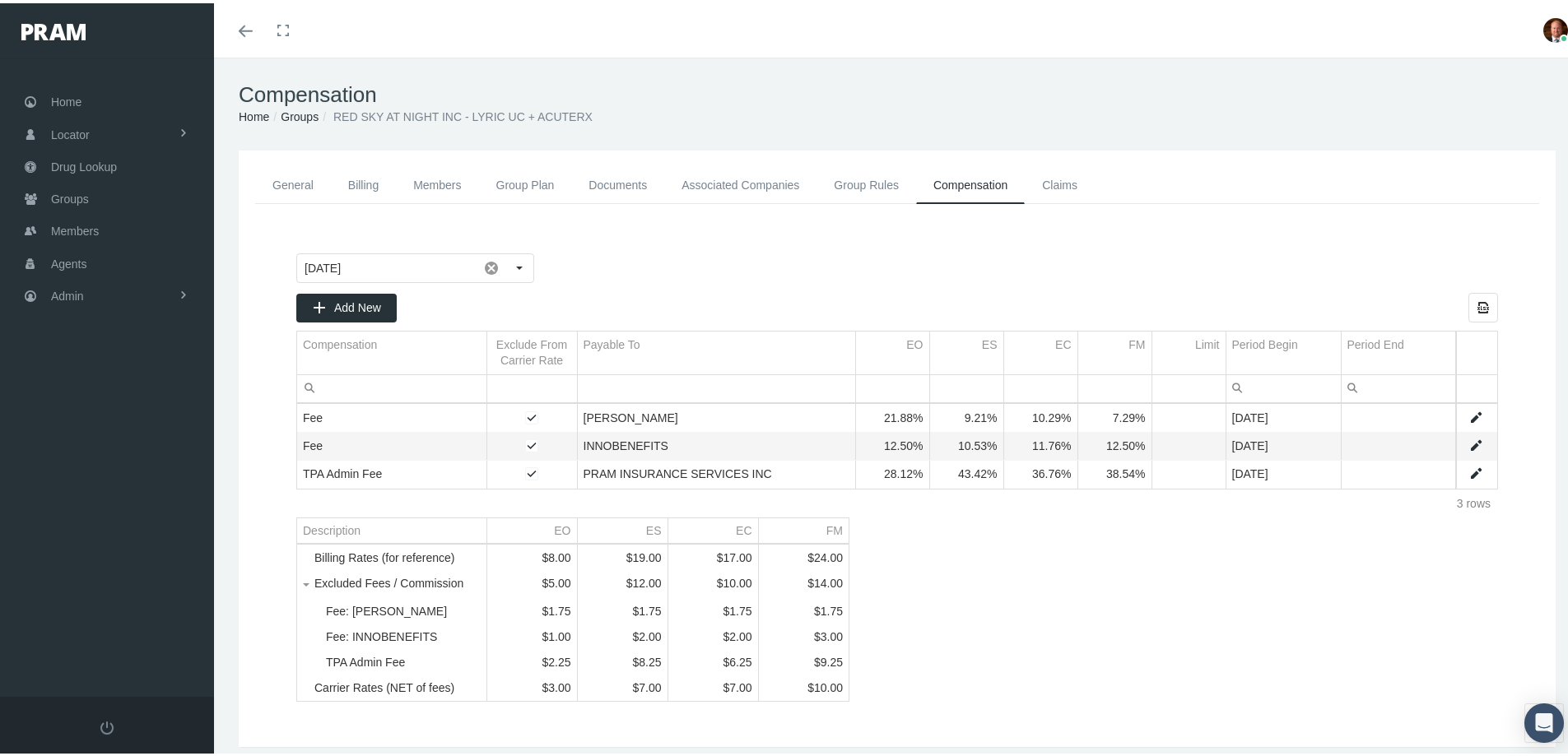
click at [300, 119] on link "Groups" at bounding box center [300, 113] width 38 height 14
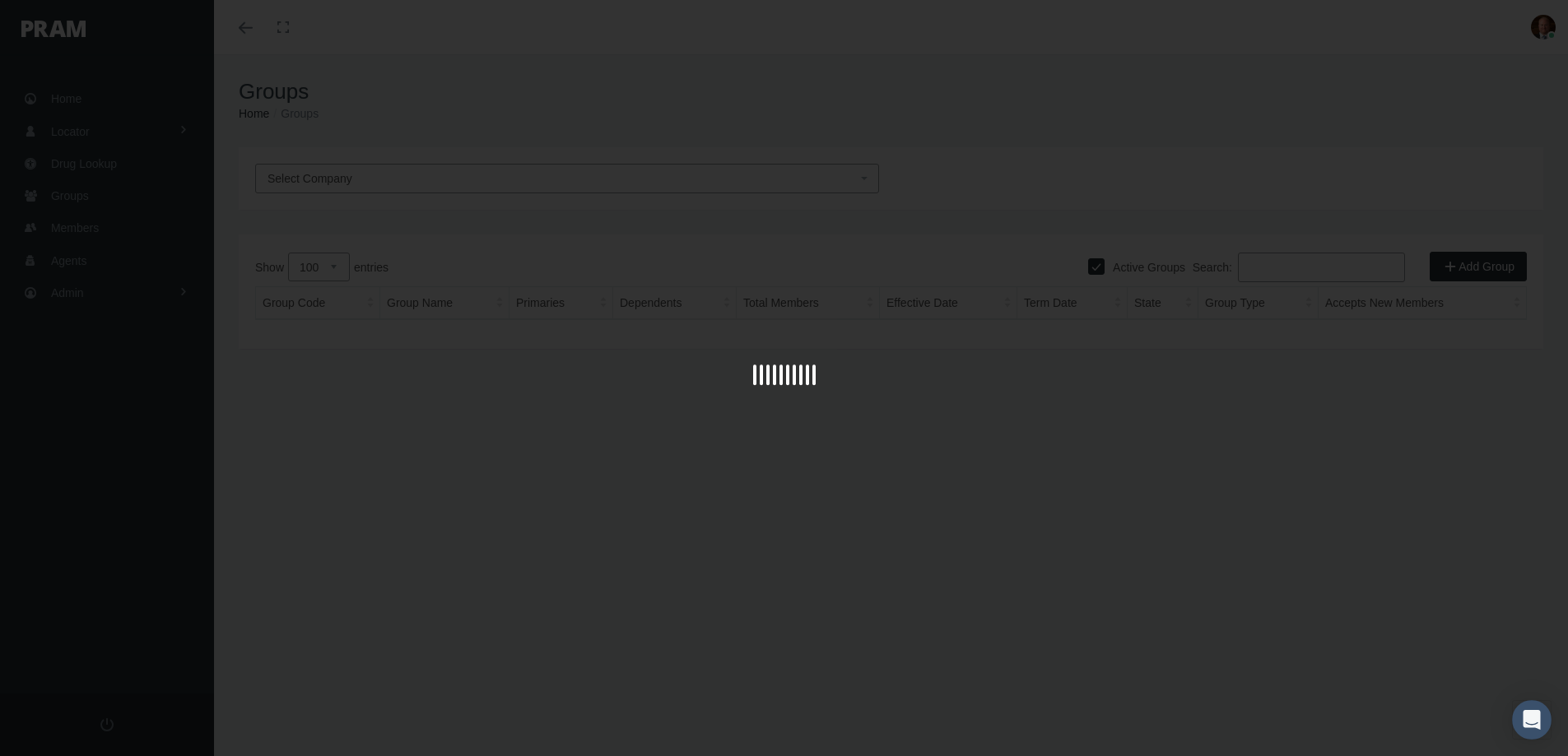
select select "100"
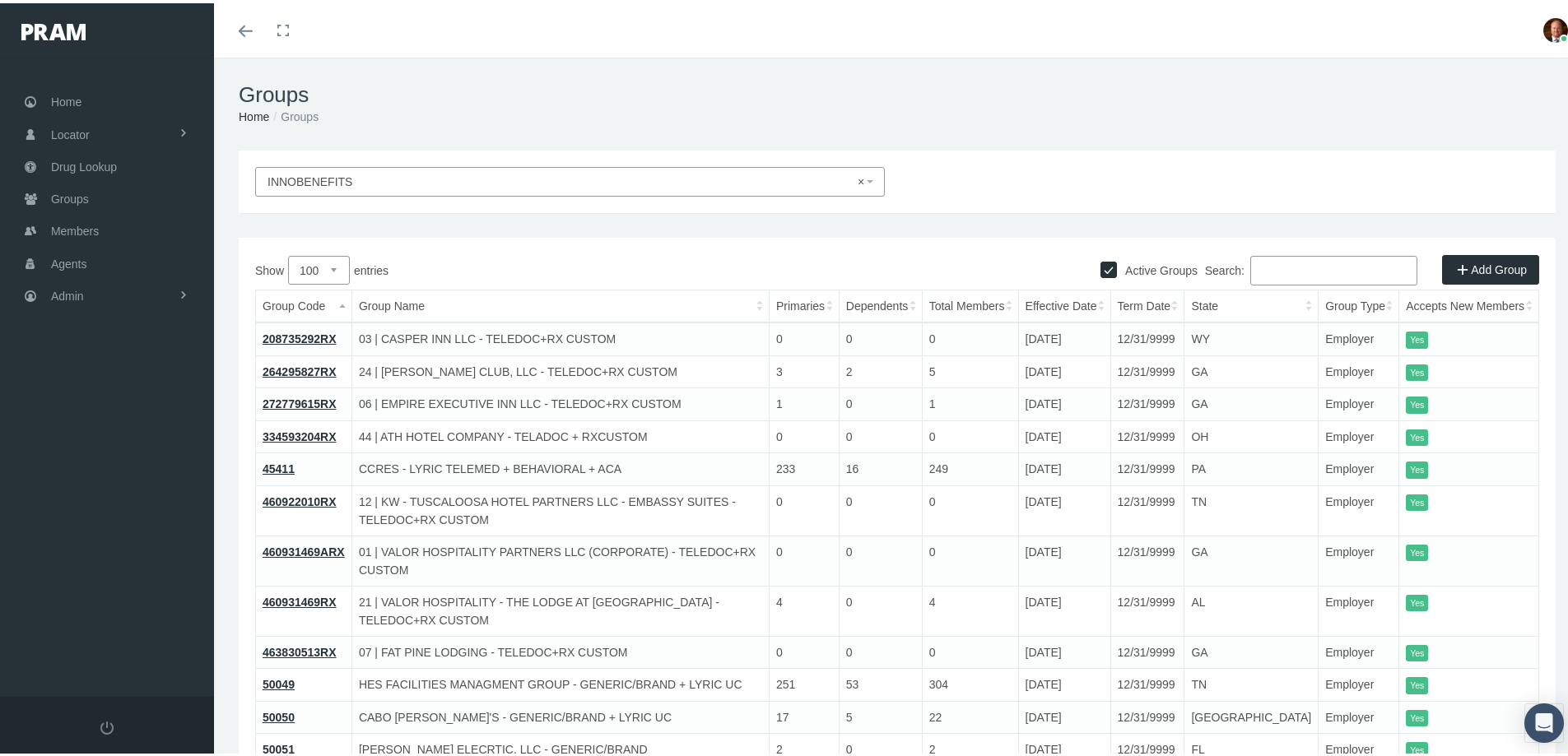
click at [1110, 294] on th "Effective Date" at bounding box center [1064, 303] width 93 height 33
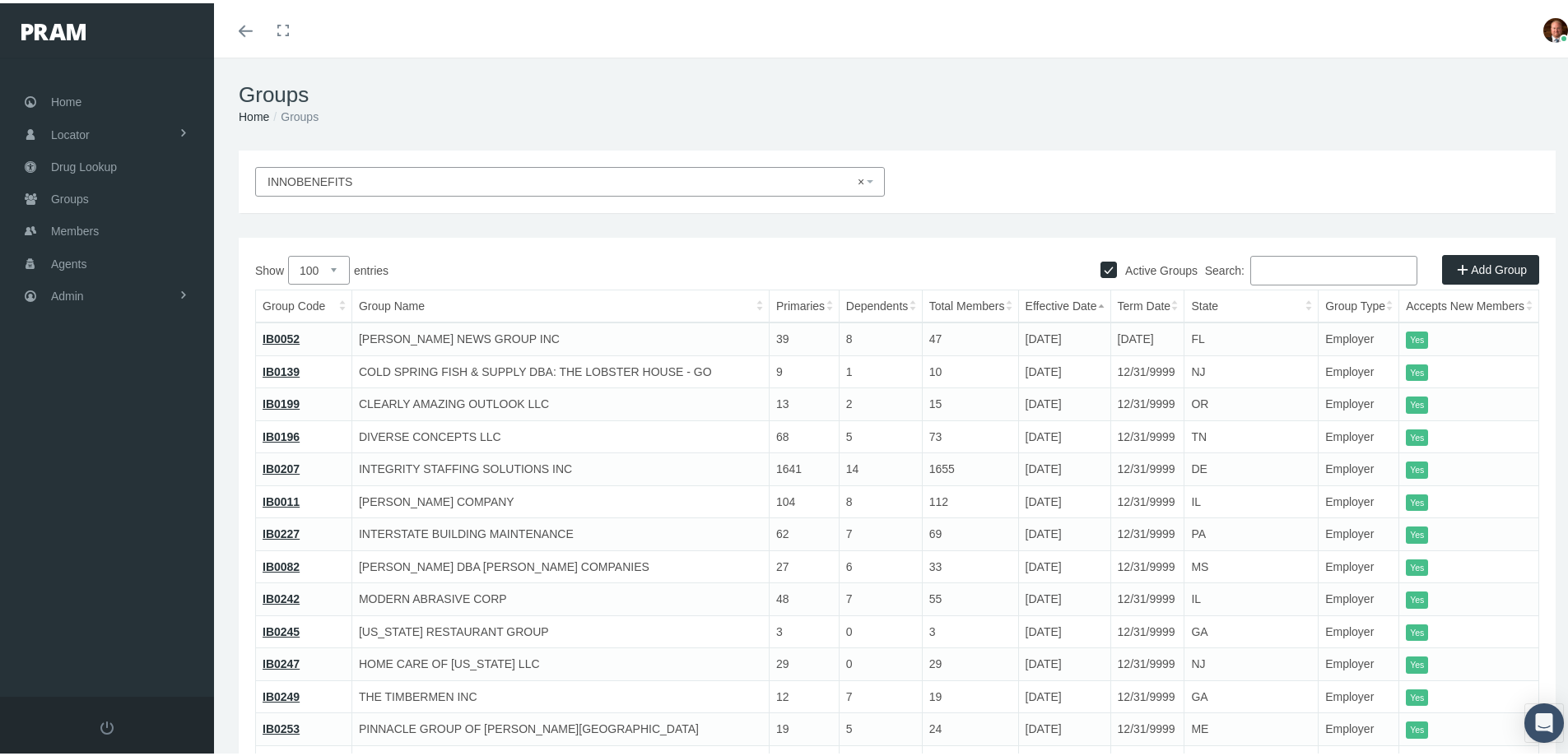
click at [1110, 295] on th "Effective Date" at bounding box center [1064, 303] width 93 height 33
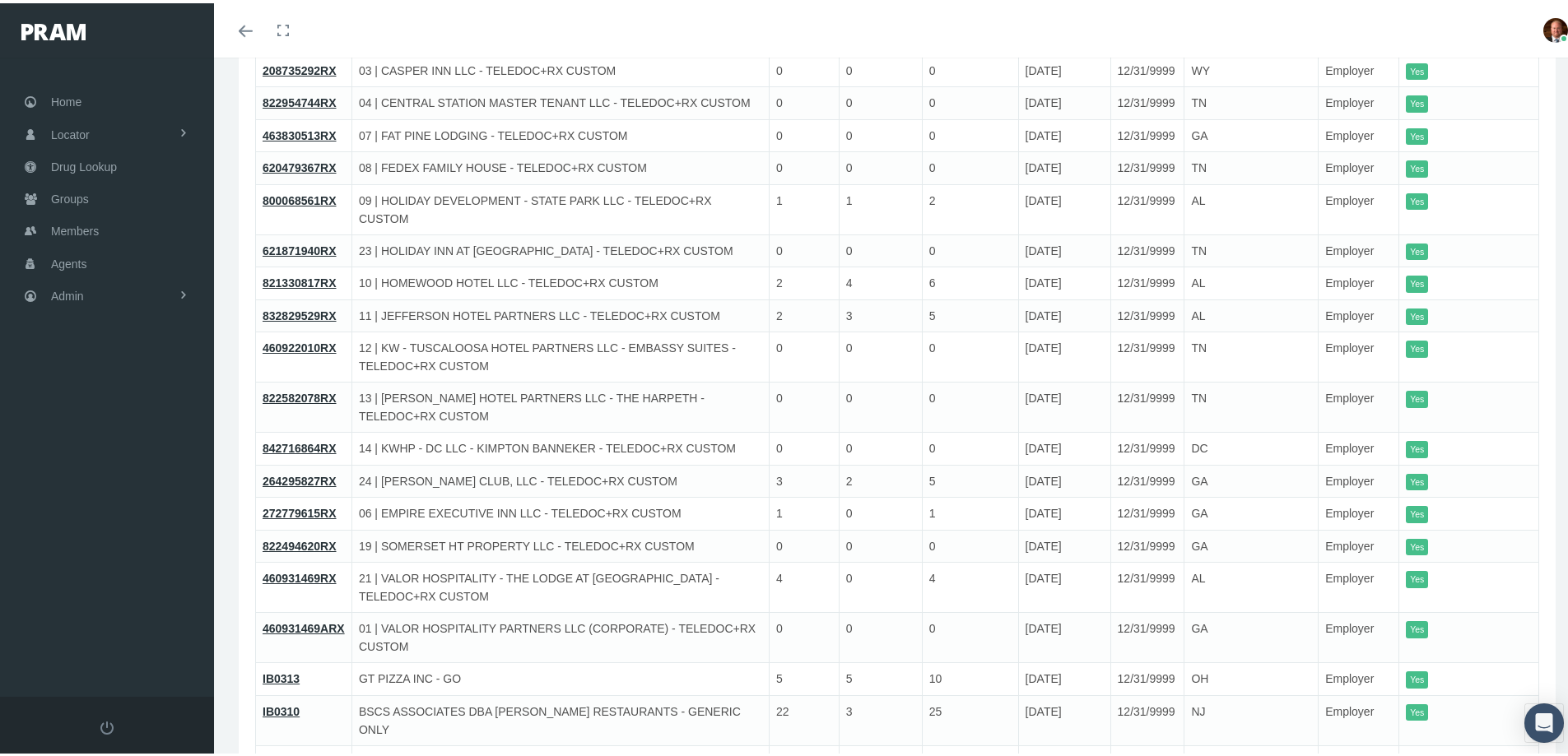
scroll to position [1481, 0]
